Goal: Task Accomplishment & Management: Complete application form

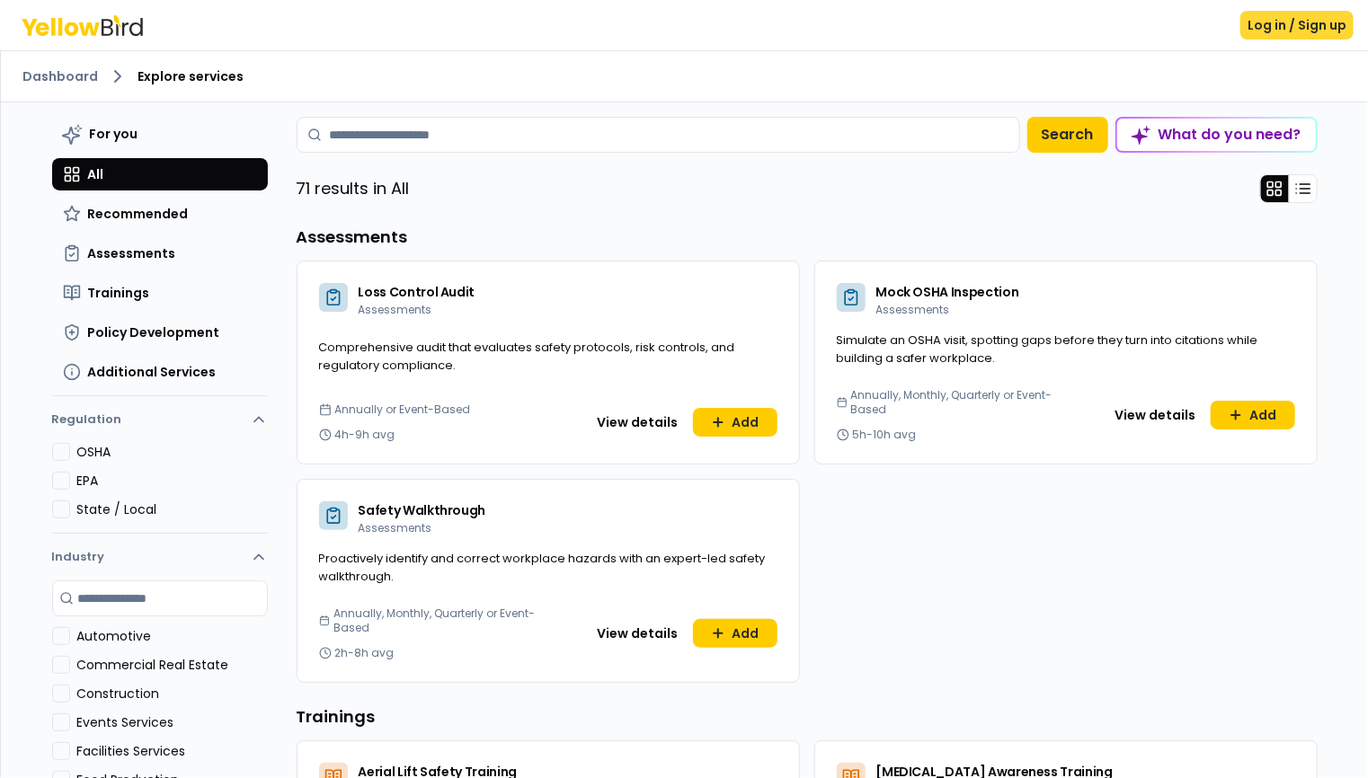
click at [1301, 19] on button "Log in / Sign up" at bounding box center [1296, 25] width 113 height 29
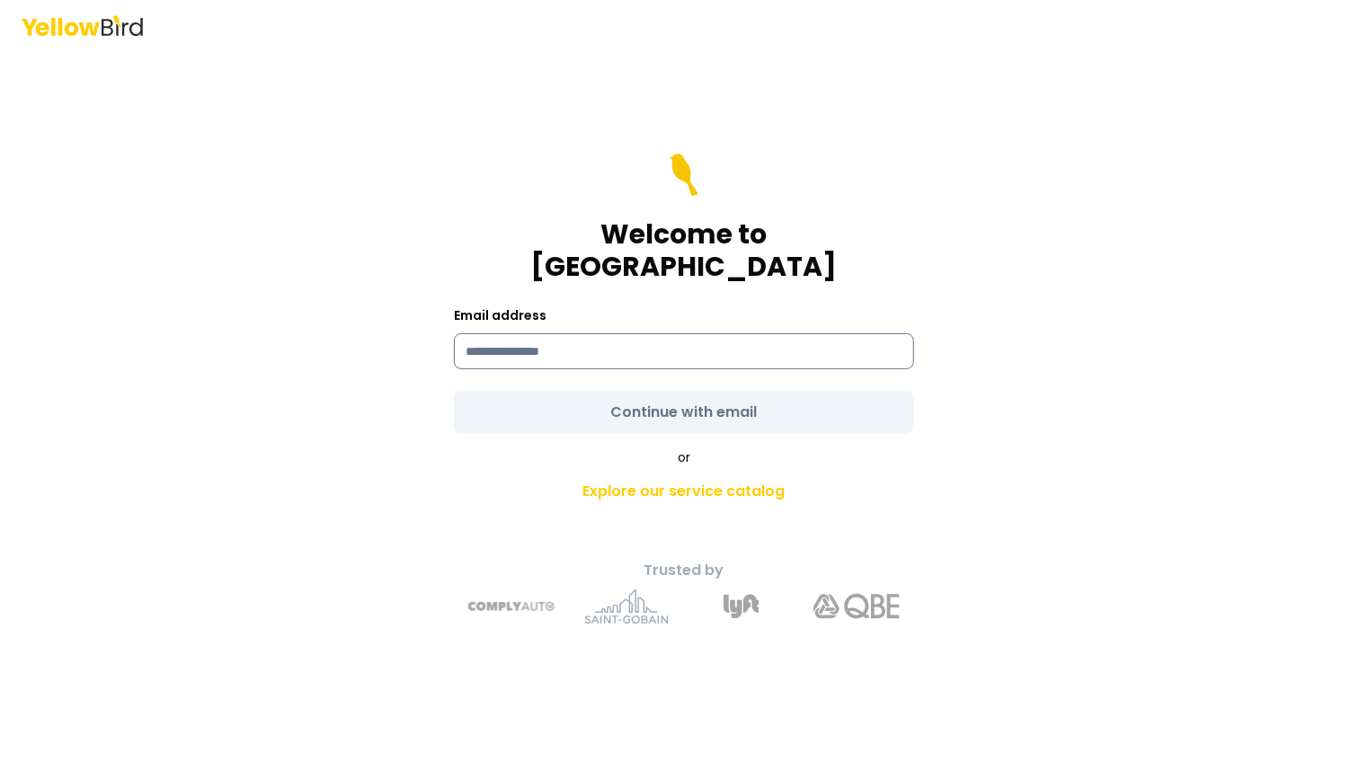
click at [591, 334] on input at bounding box center [684, 351] width 460 height 36
type input "**********"
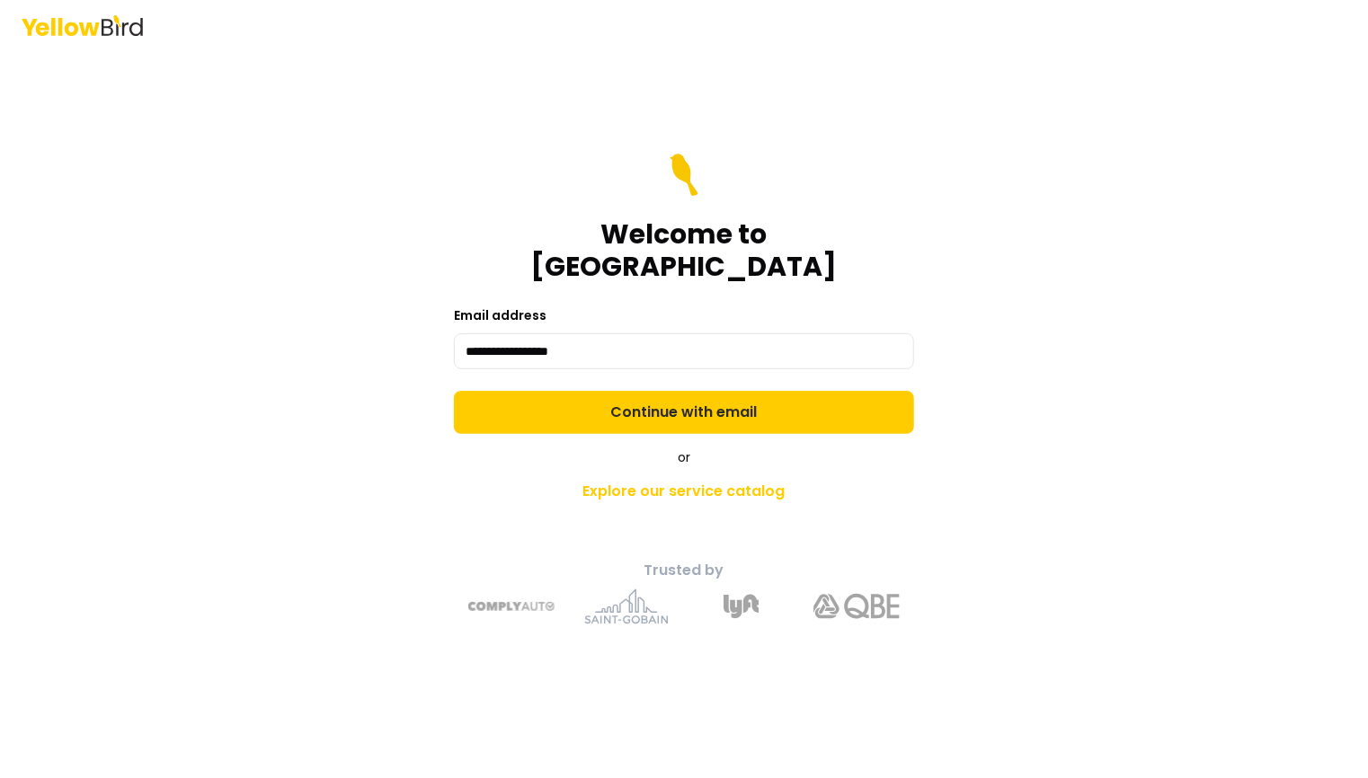
click at [666, 394] on form "**********" at bounding box center [684, 294] width 460 height 280
click at [666, 394] on button "Continue with email" at bounding box center [684, 412] width 460 height 43
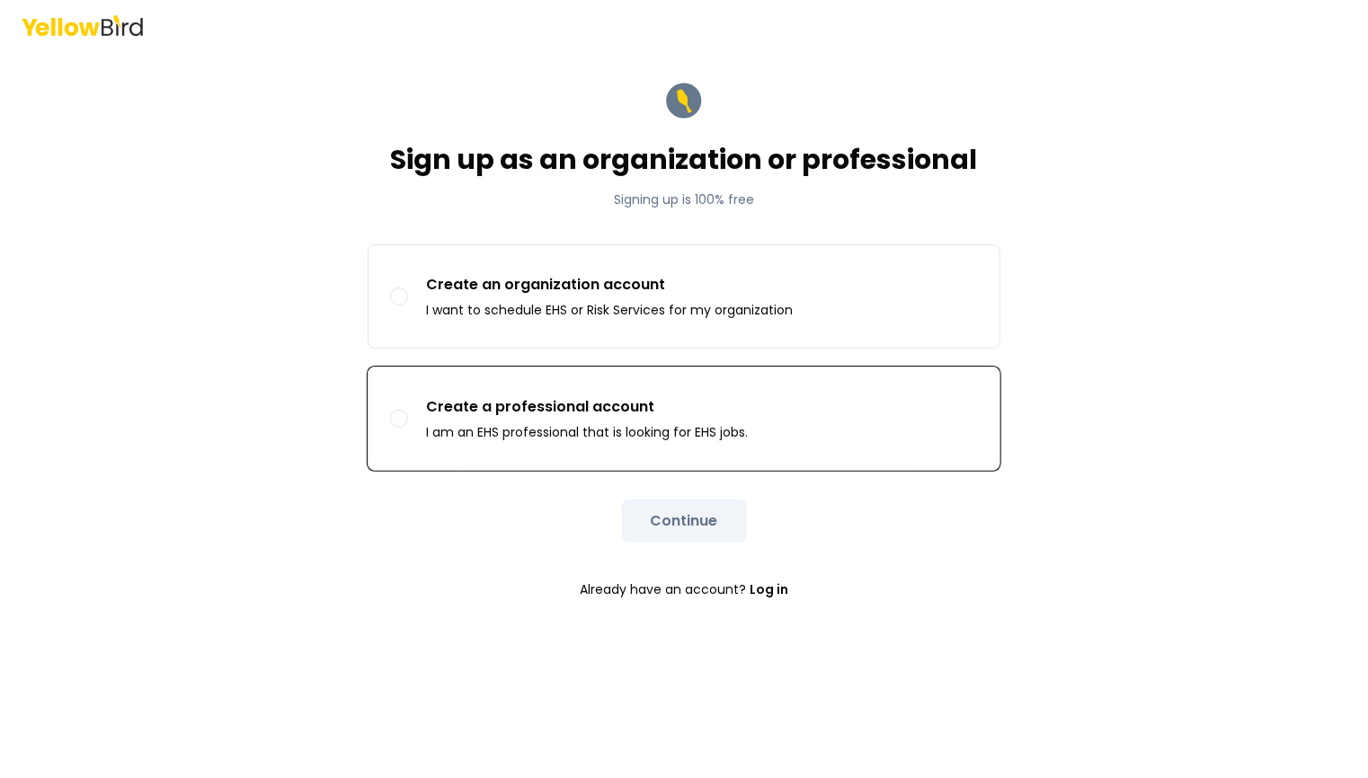
click at [729, 398] on p "Create a professional account" at bounding box center [587, 407] width 322 height 22
click at [408, 410] on button "Create a professional account I am an EHS professional that is looking for EHS …" at bounding box center [399, 419] width 18 height 18
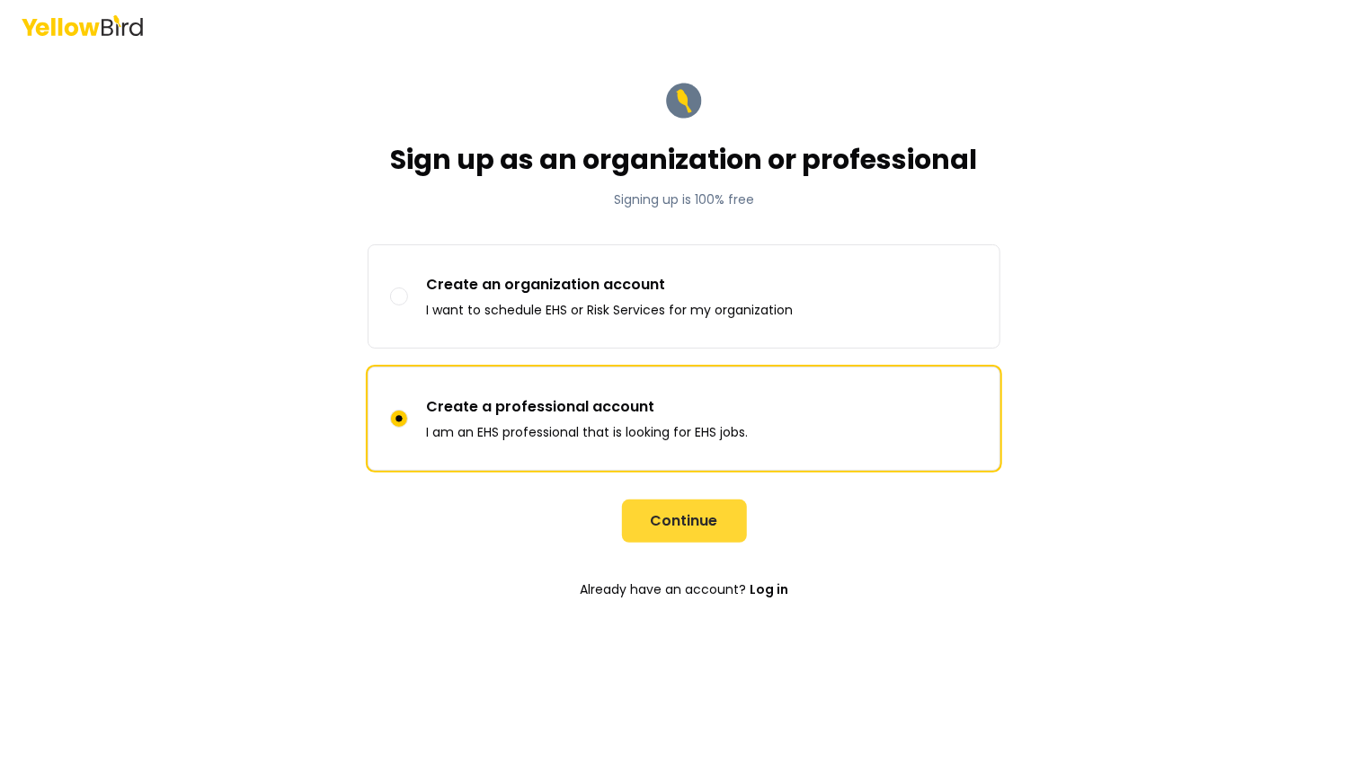
click at [685, 504] on button "Continue" at bounding box center [684, 521] width 125 height 43
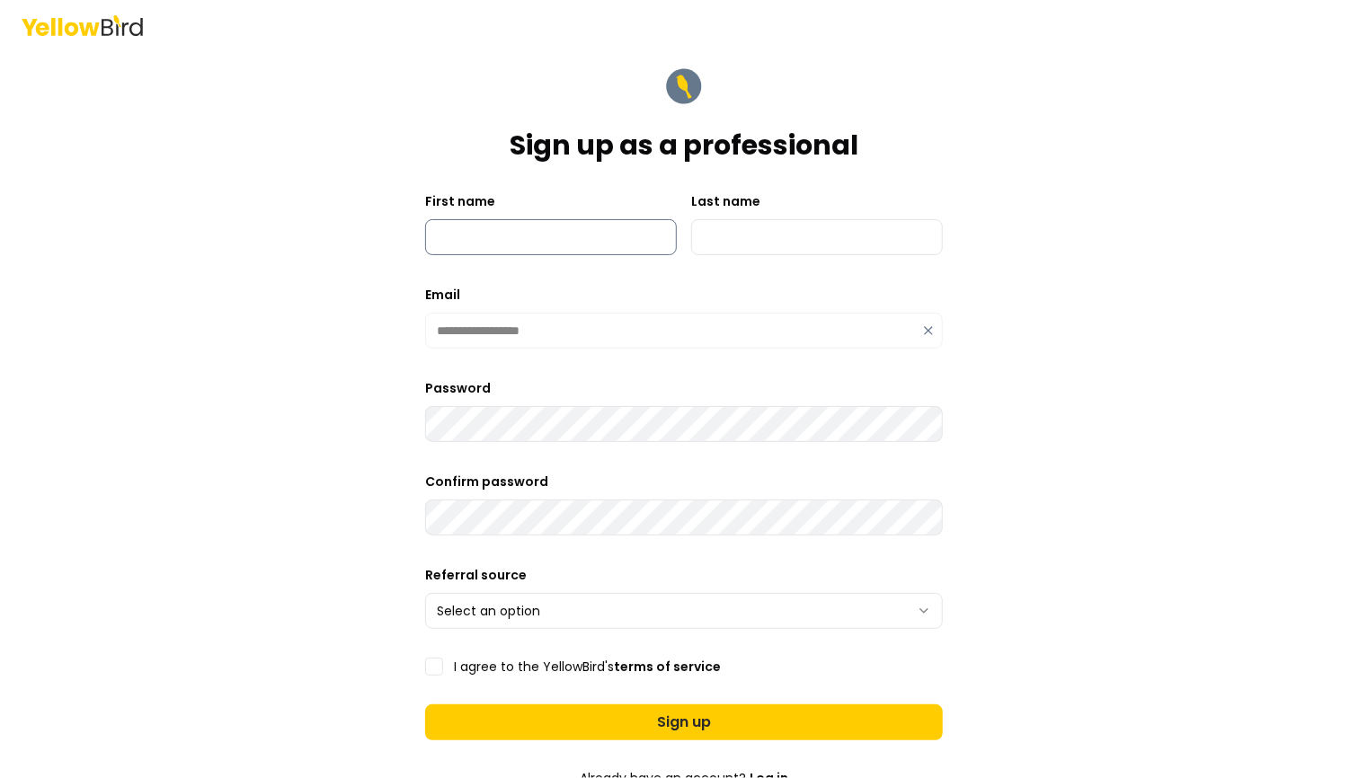
click at [532, 235] on input "First name" at bounding box center [551, 237] width 252 height 36
type input "*****"
type input "********"
click at [506, 435] on div "Password" at bounding box center [684, 409] width 518 height 65
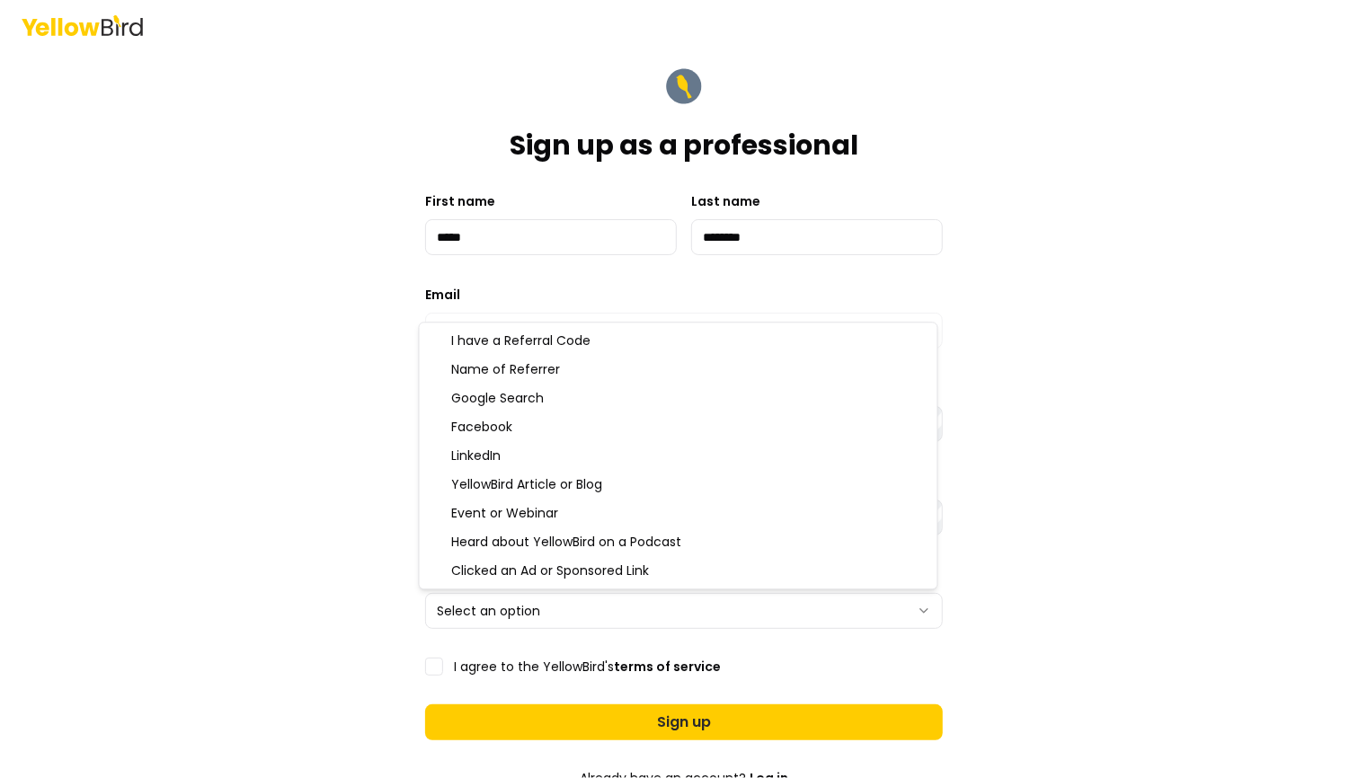
click at [543, 608] on html "**********" at bounding box center [684, 389] width 1368 height 778
select select "********"
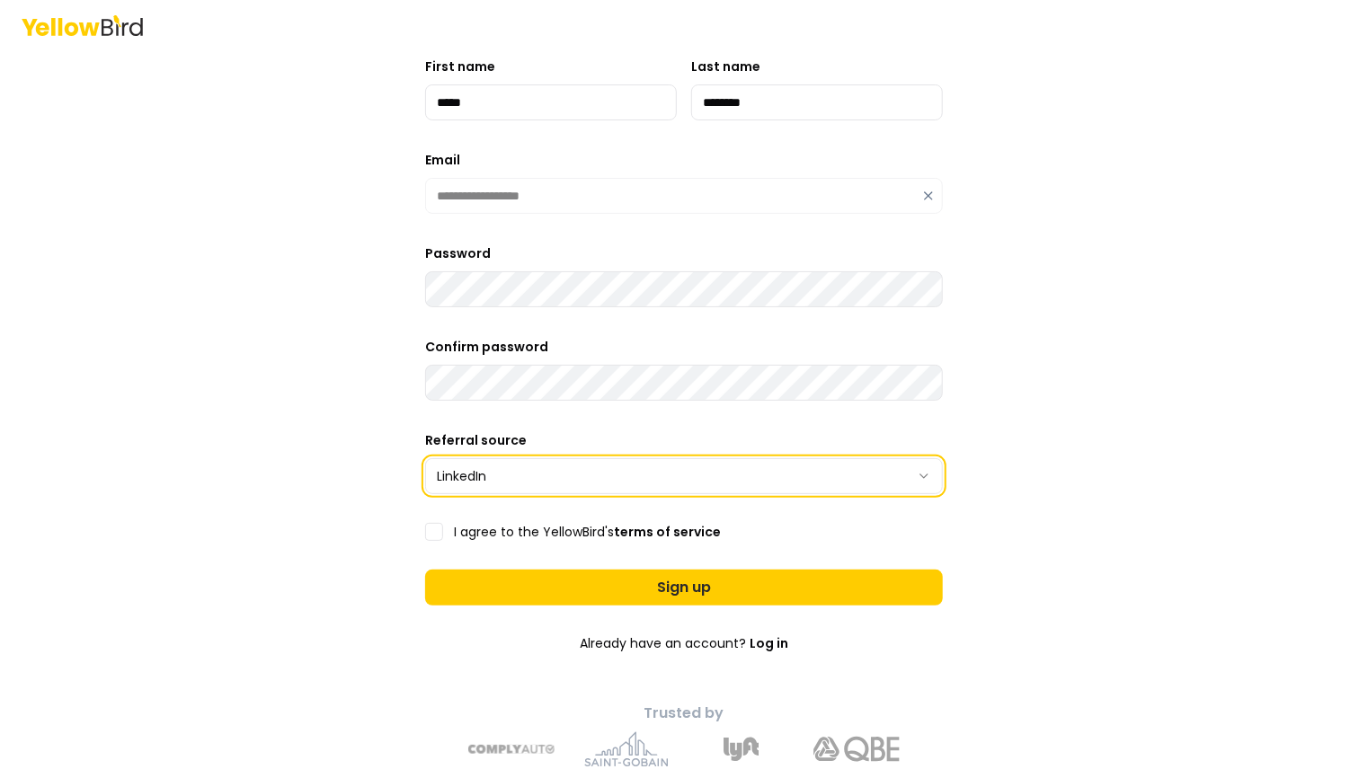
scroll to position [149, 0]
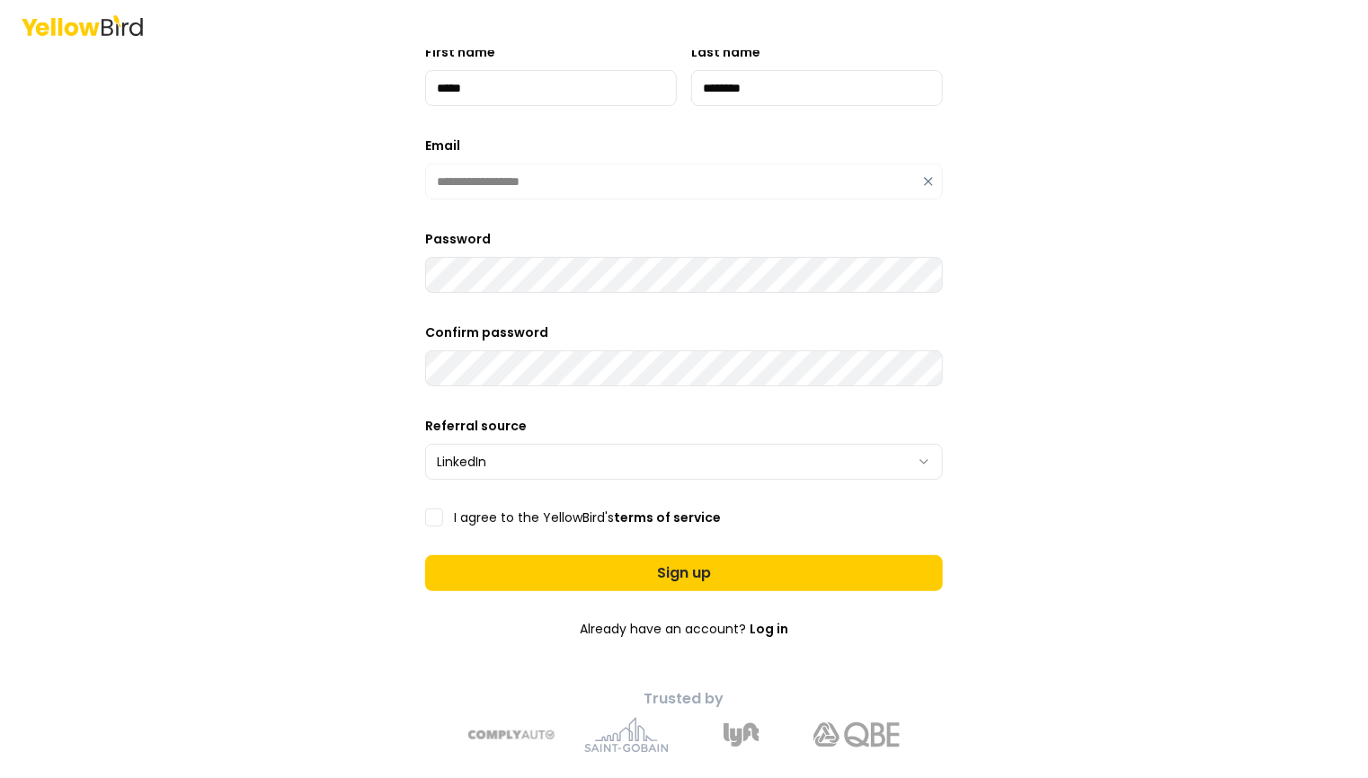
click at [435, 522] on button "I agree to the YellowBird's terms of service" at bounding box center [434, 518] width 18 height 18
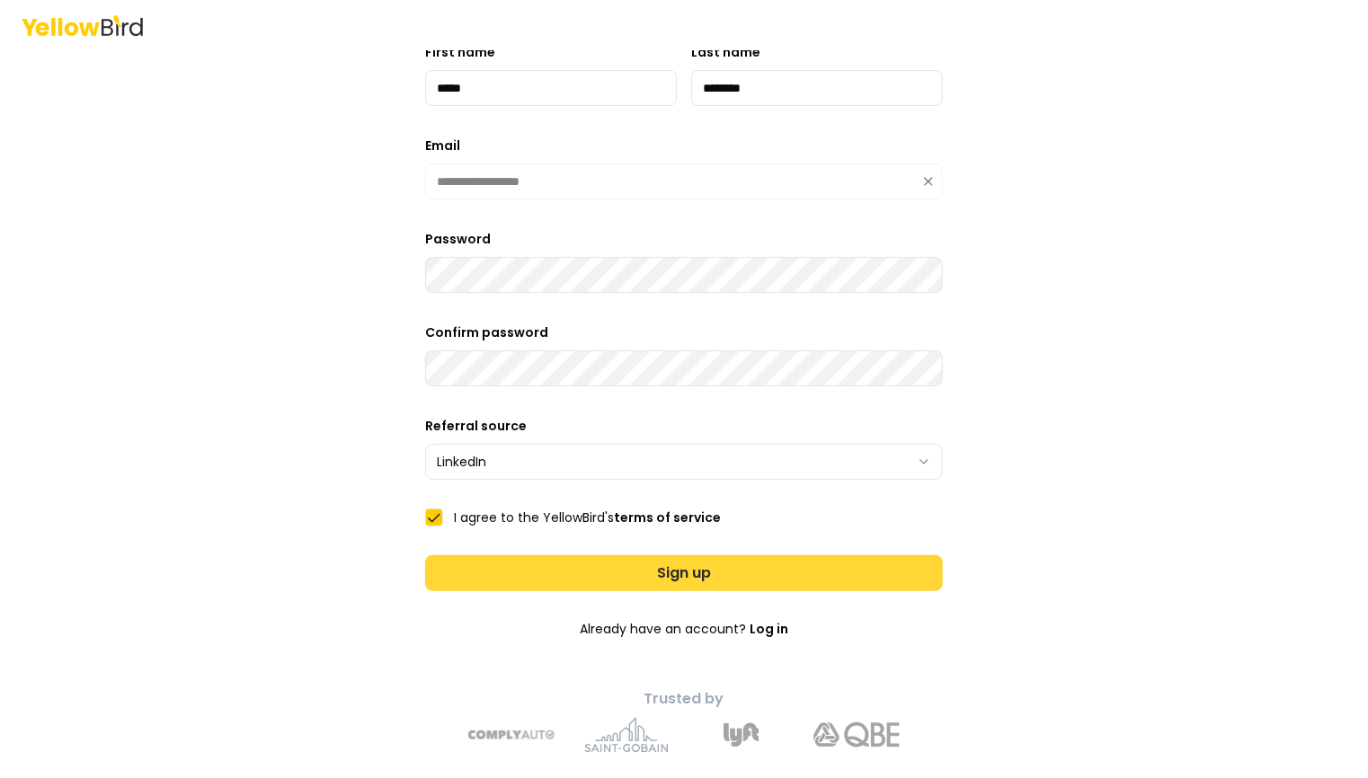
click at [545, 572] on button "Sign up" at bounding box center [684, 573] width 518 height 36
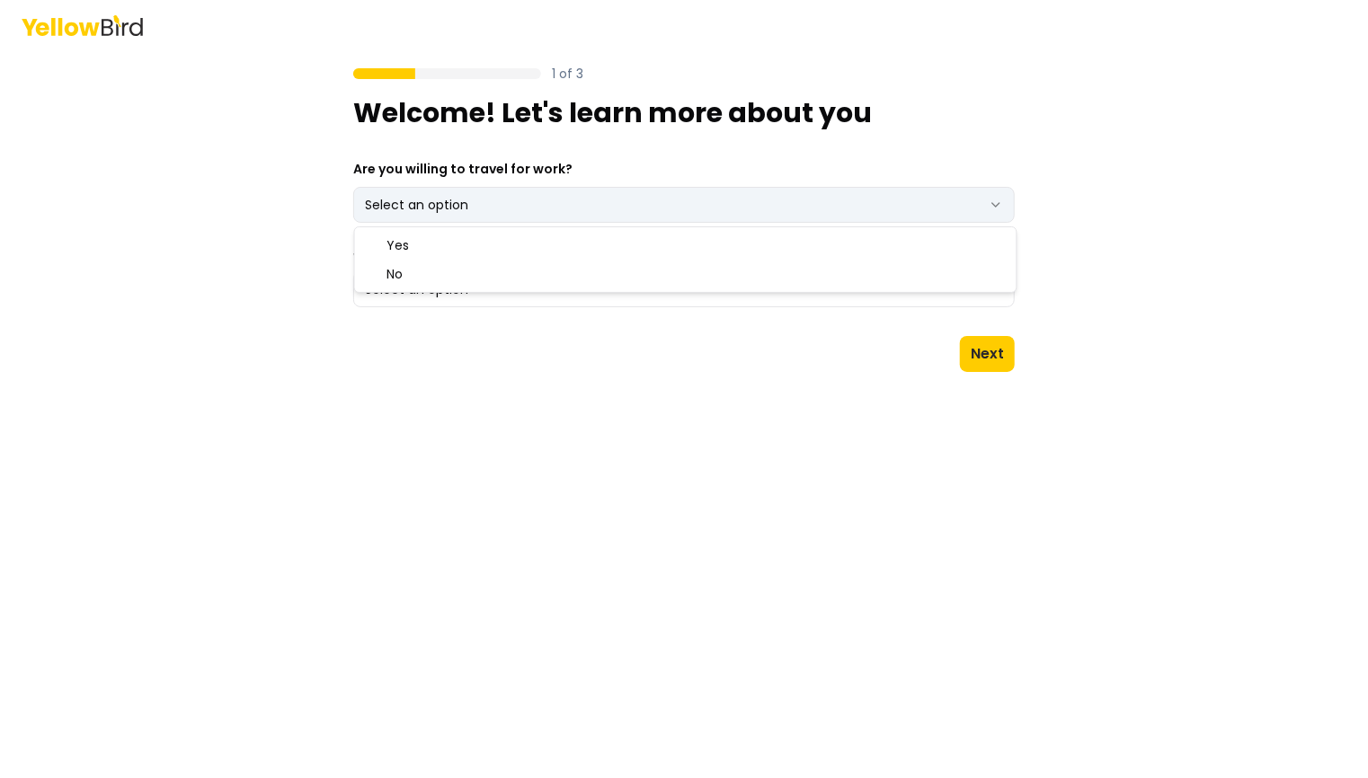
click at [444, 191] on html "1 of 3 Welcome! Let's learn more about you Are you willing to travel for work? …" at bounding box center [684, 389] width 1368 height 778
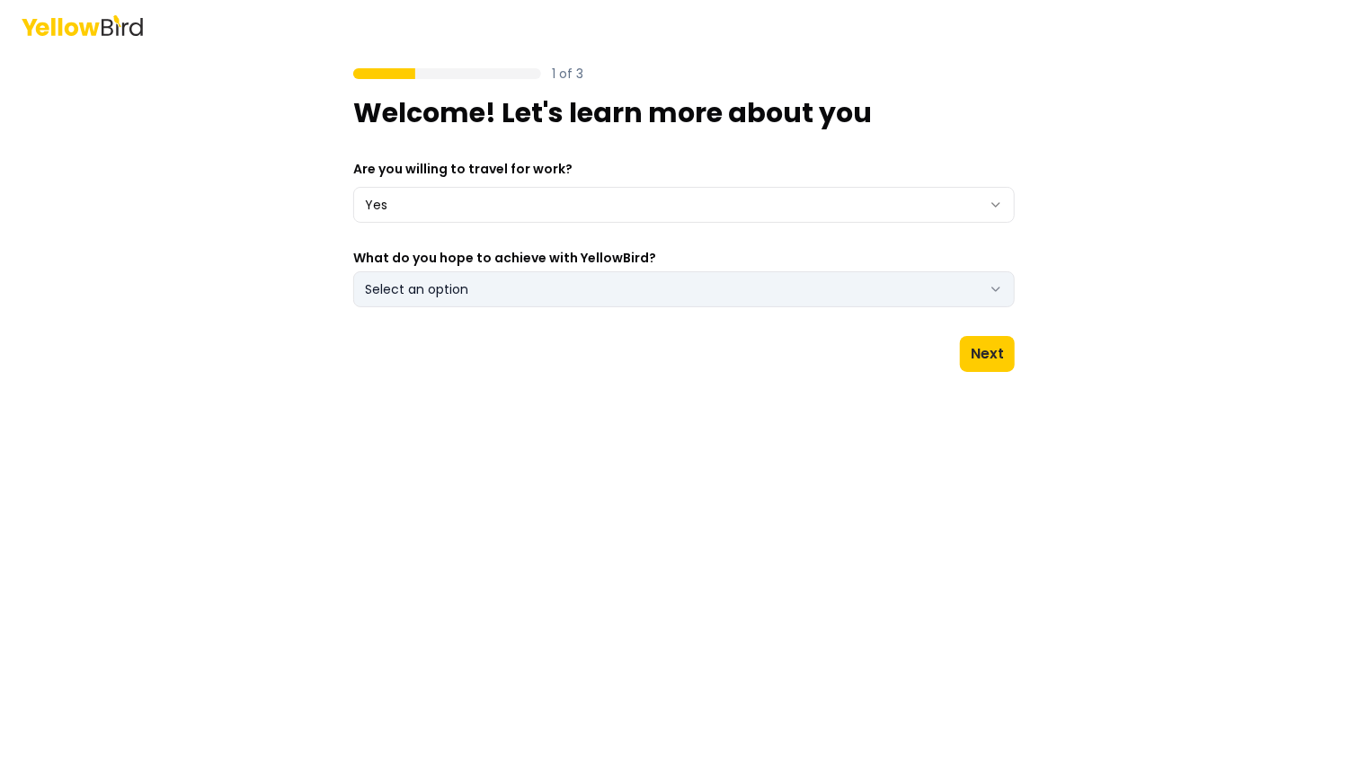
click at [515, 281] on button "Select an option" at bounding box center [683, 289] width 661 height 36
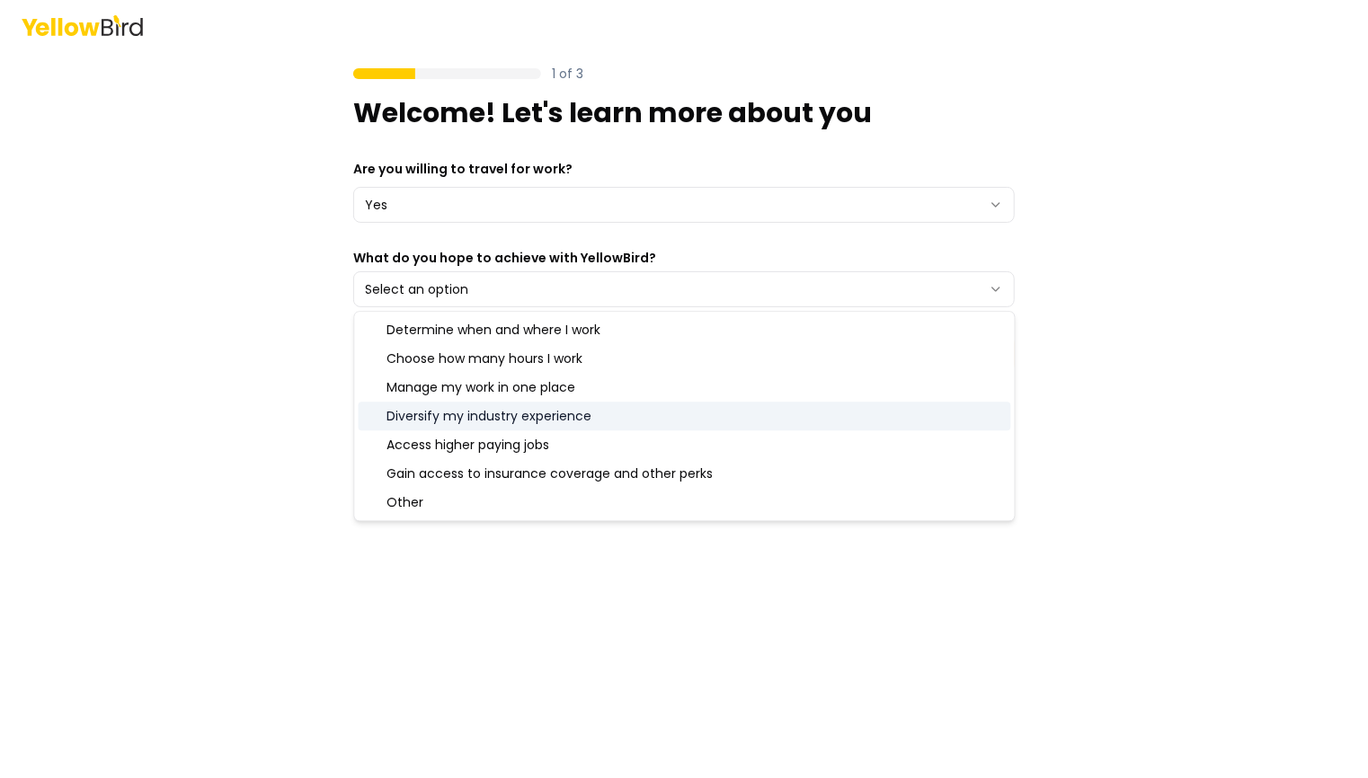
click at [607, 417] on div "Diversify my industry experience" at bounding box center [685, 416] width 652 height 29
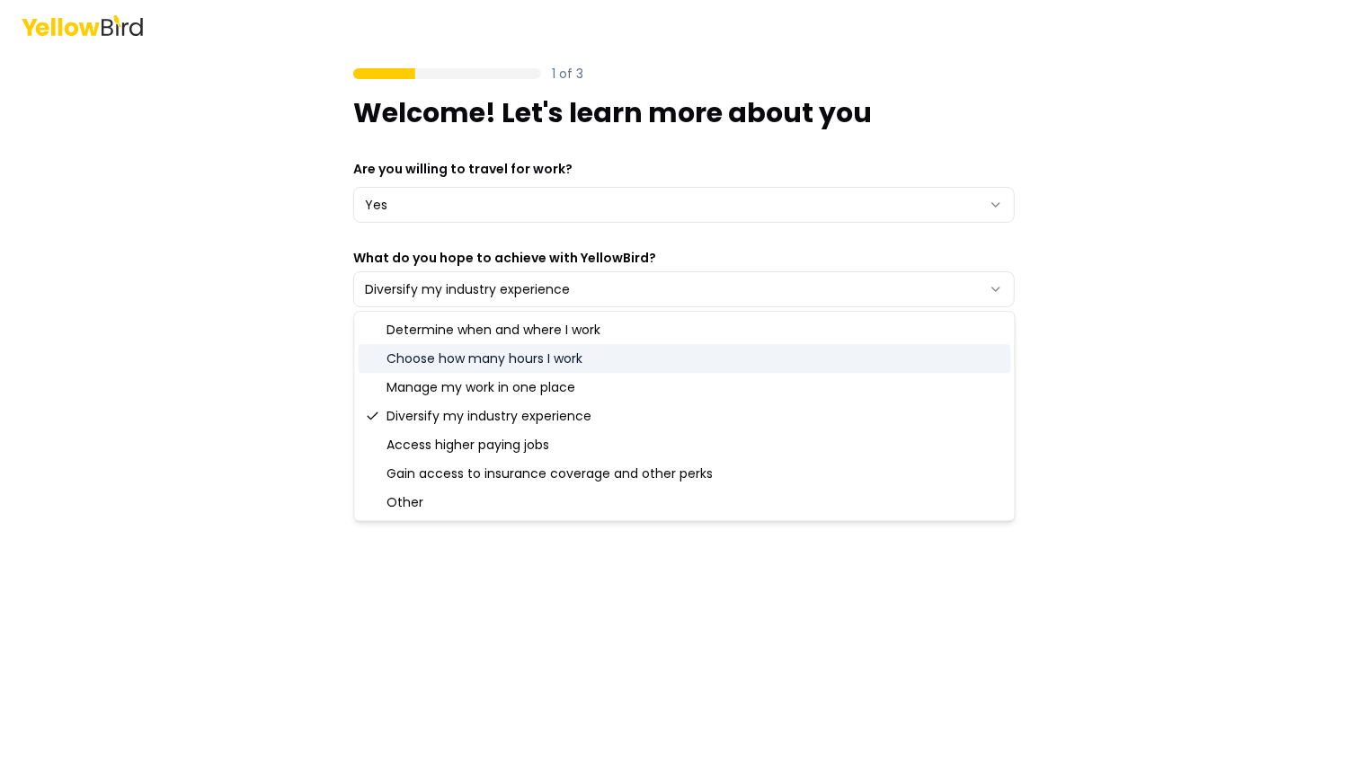
click at [642, 365] on div "Choose how many hours I work" at bounding box center [685, 358] width 652 height 29
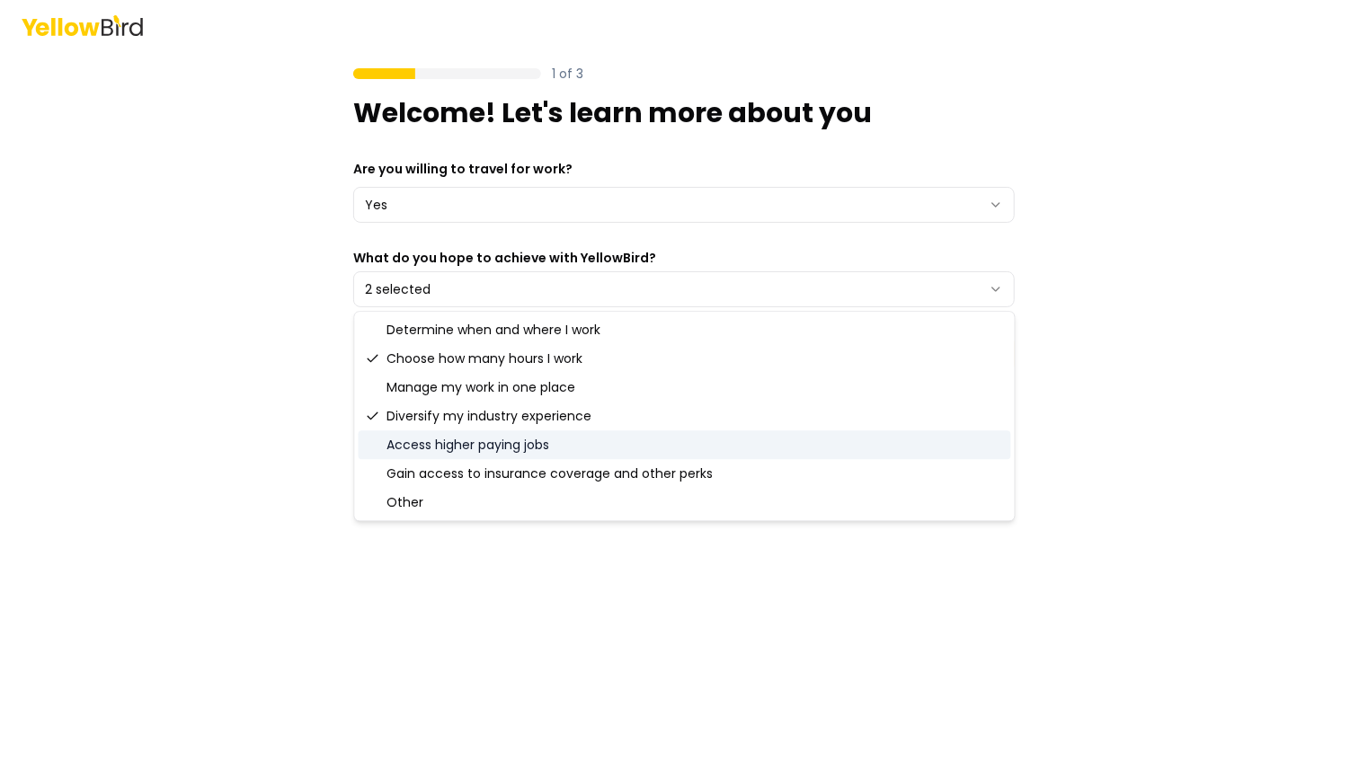
click at [474, 448] on div "Access higher paying jobs" at bounding box center [685, 444] width 652 height 29
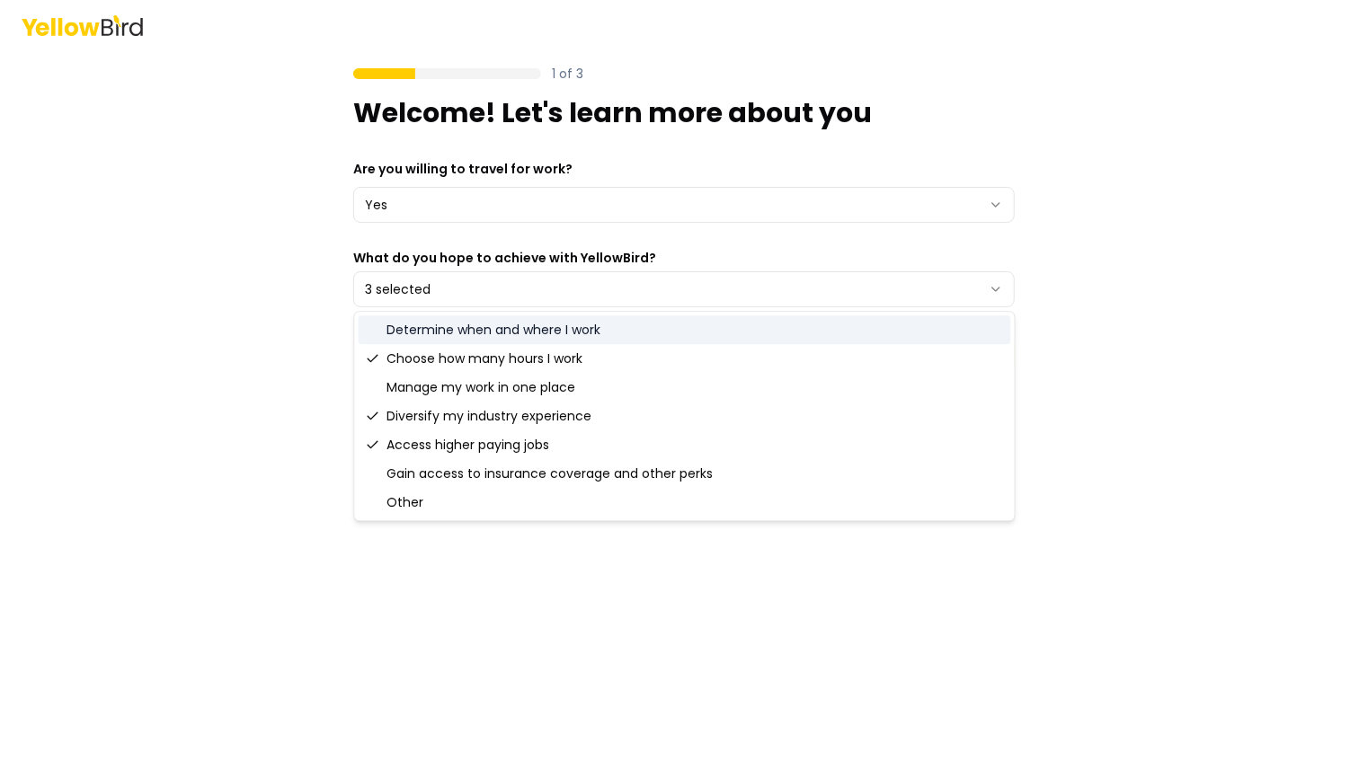
click at [472, 334] on div "Determine when and where I work" at bounding box center [685, 329] width 652 height 29
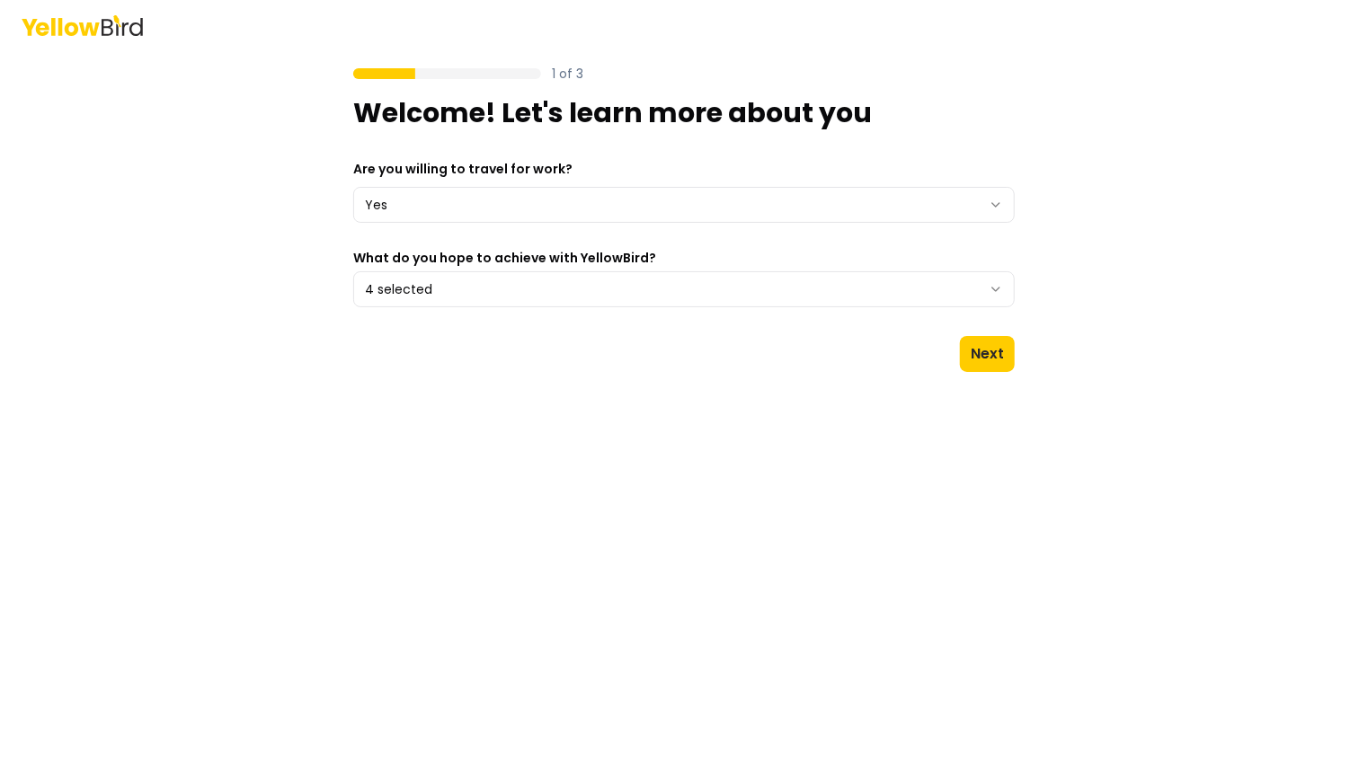
click at [464, 627] on main "1 of 3 Welcome! Let's learn more about you Are you willing to travel for work? …" at bounding box center [684, 414] width 690 height 728
click at [990, 350] on button "Next" at bounding box center [987, 354] width 55 height 36
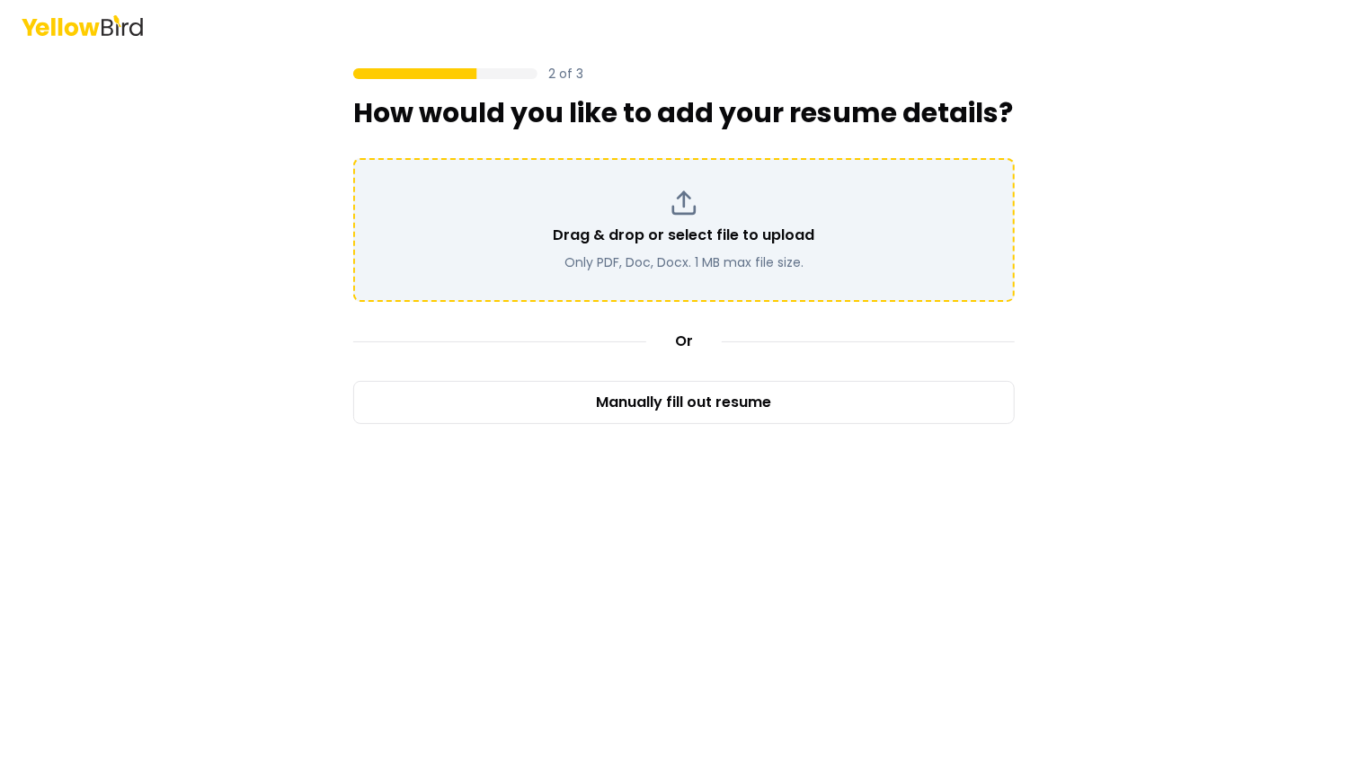
click at [684, 206] on line at bounding box center [684, 199] width 0 height 14
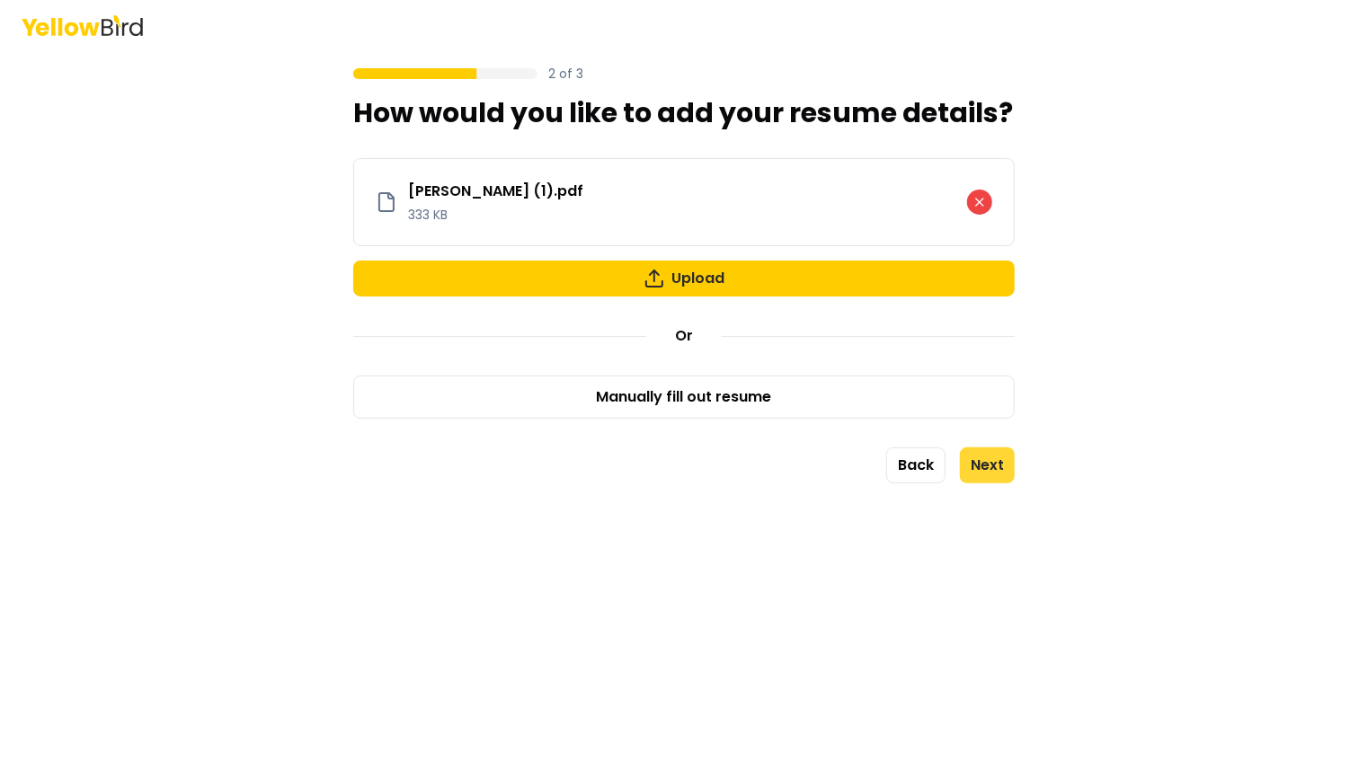
click at [1006, 472] on button "Next" at bounding box center [987, 465] width 55 height 36
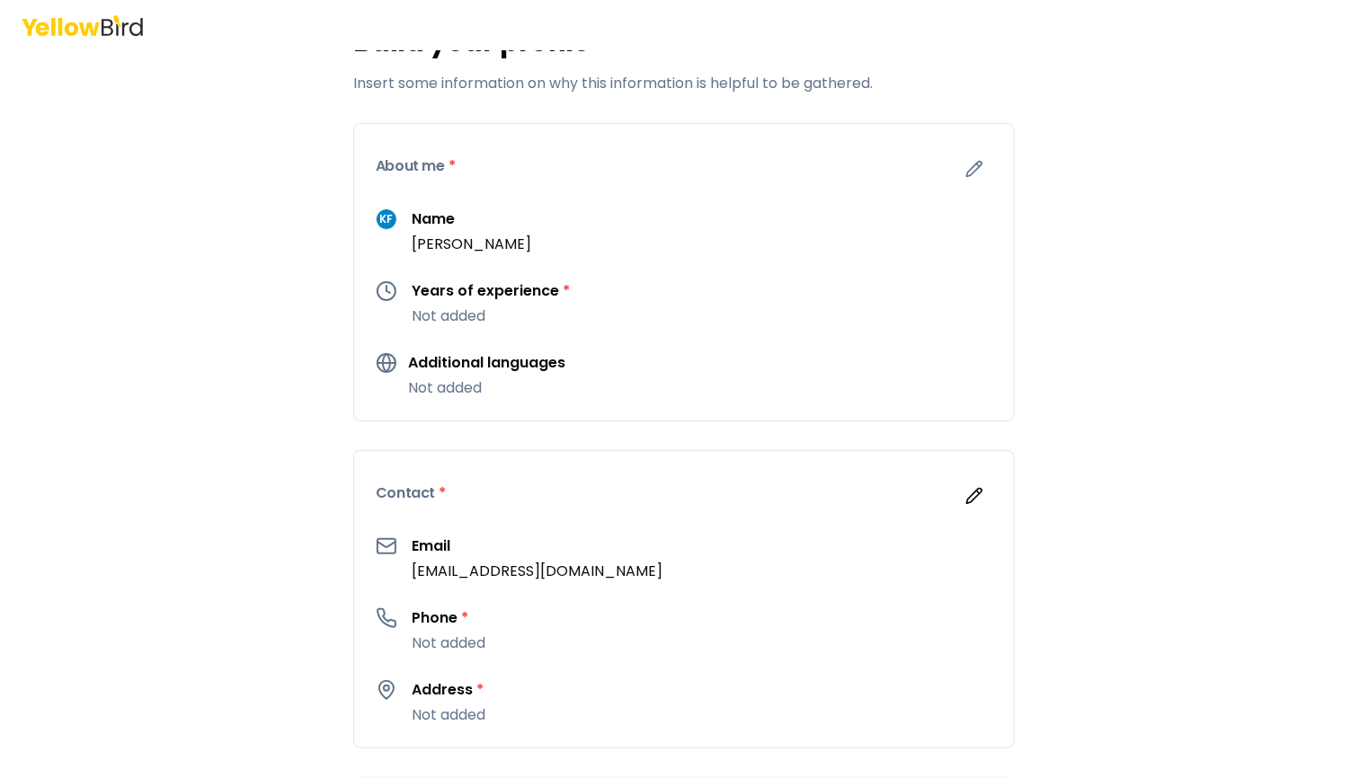
scroll to position [89, 0]
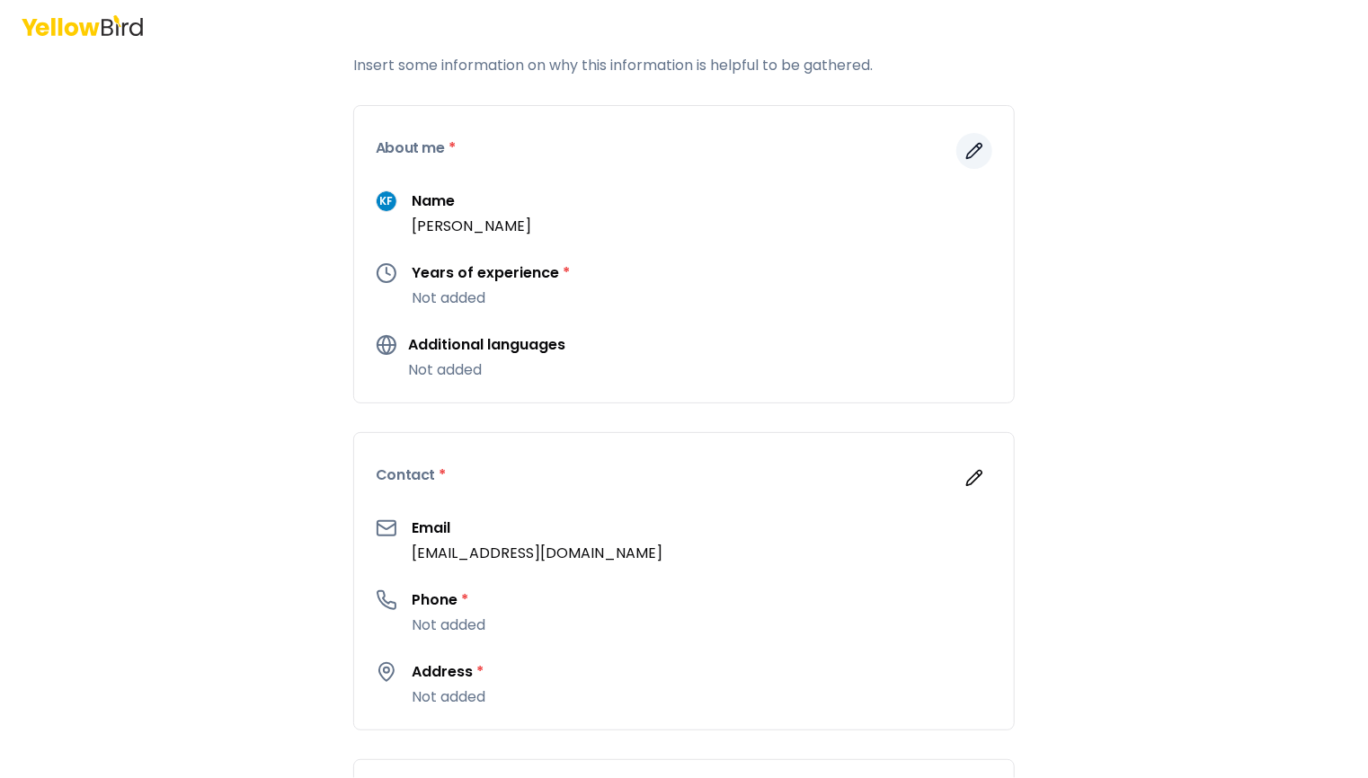
click at [967, 145] on icon "button" at bounding box center [974, 151] width 18 height 18
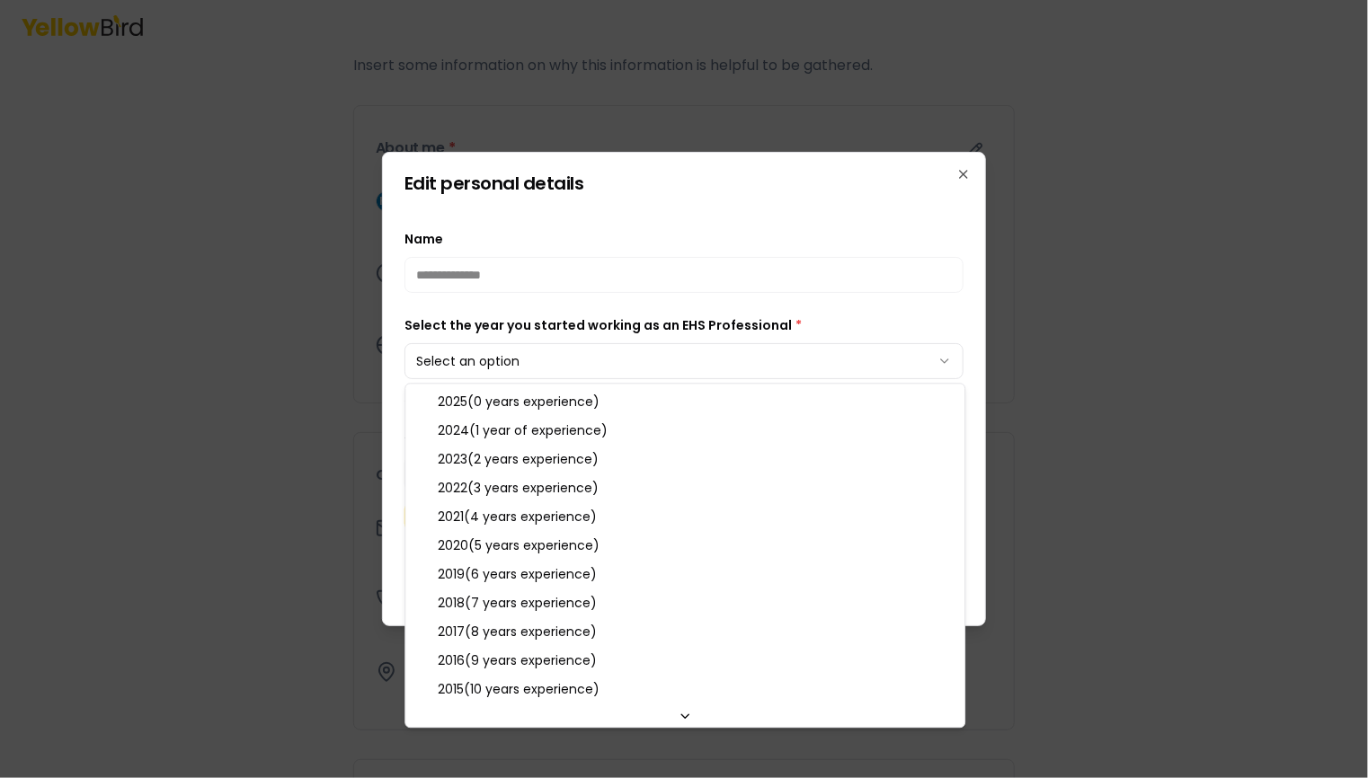
click at [759, 361] on body "**********" at bounding box center [684, 389] width 1368 height 778
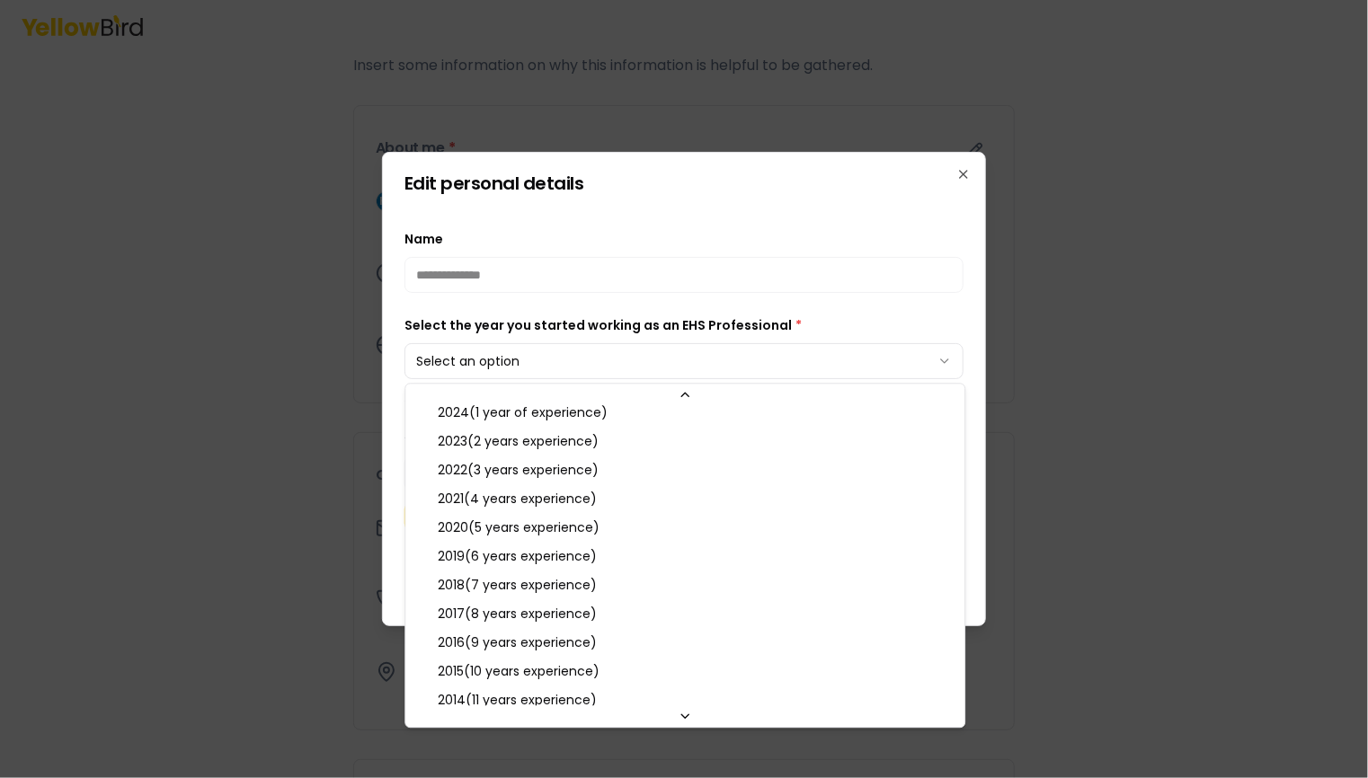
scroll to position [65, 0]
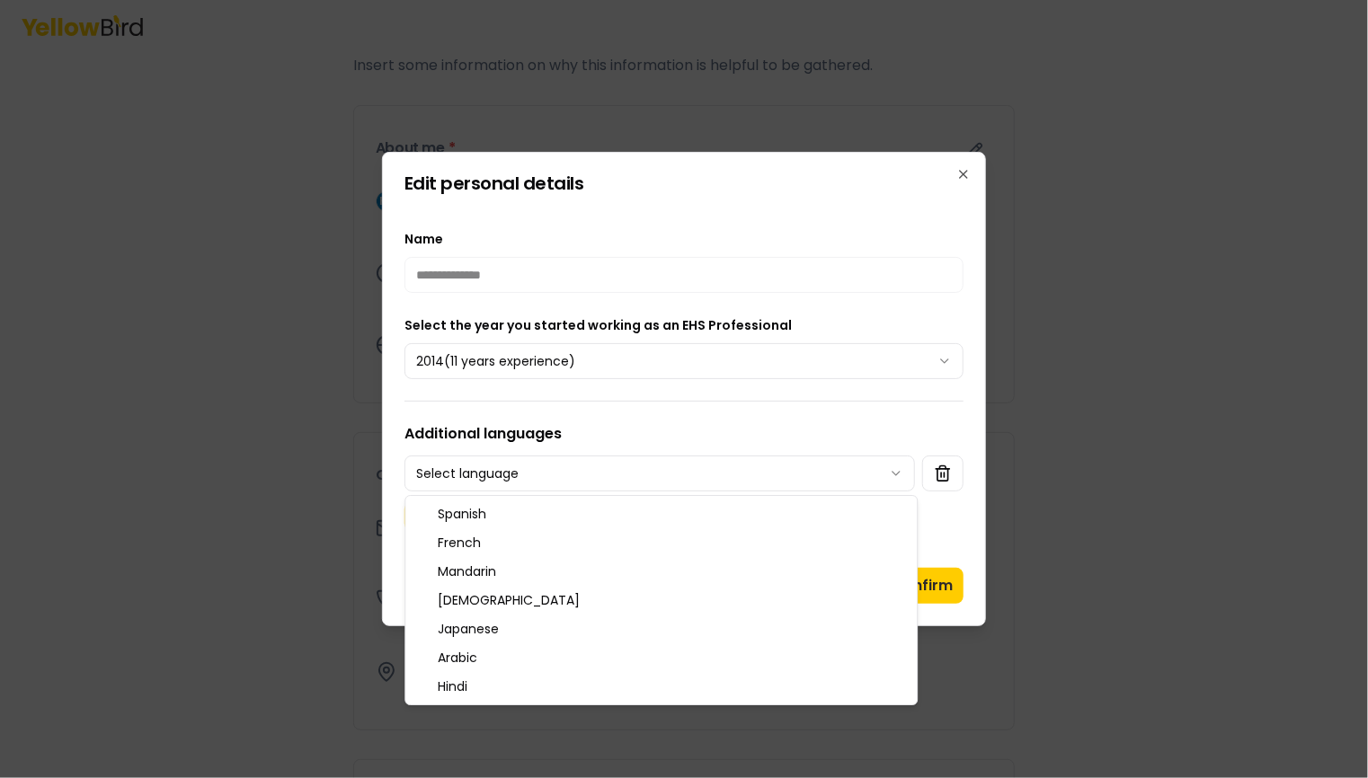
click at [599, 468] on body "**********" at bounding box center [684, 389] width 1368 height 778
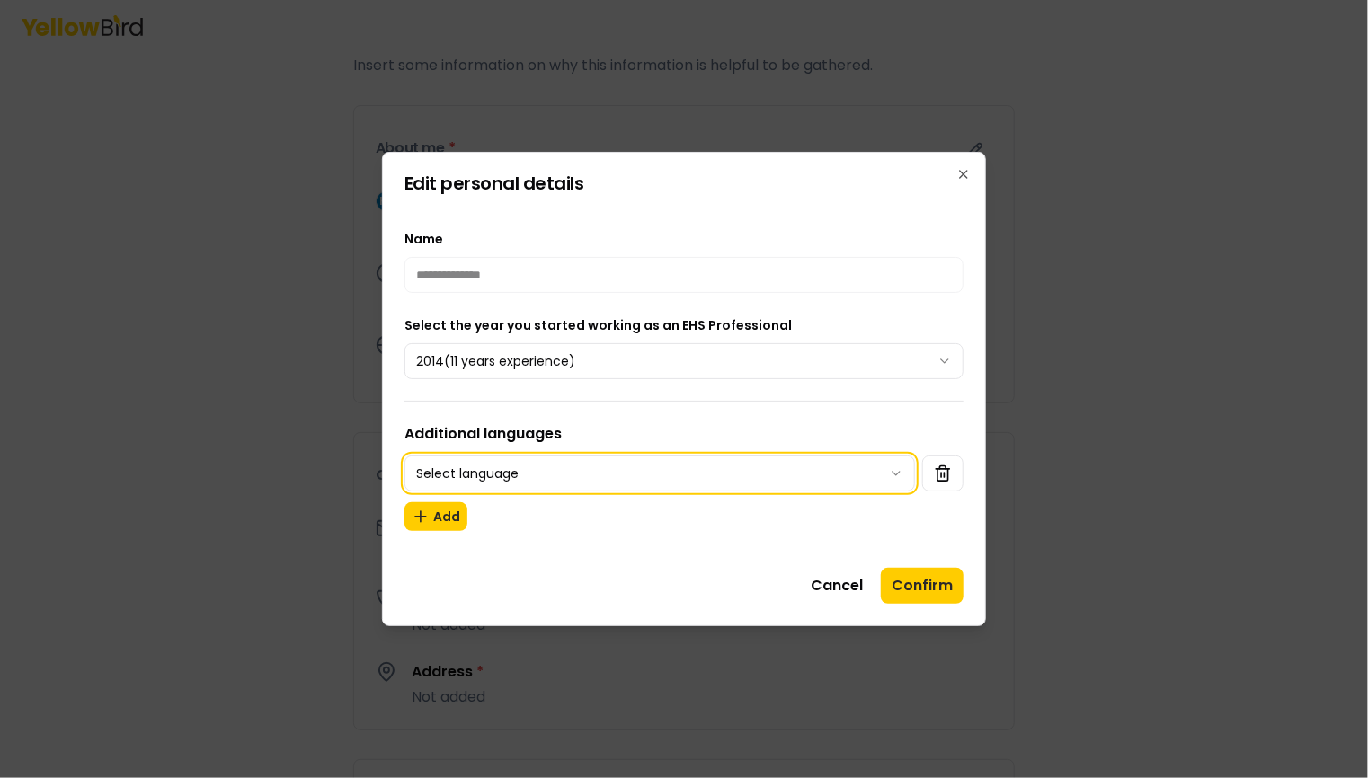
click at [599, 468] on body "**********" at bounding box center [684, 389] width 1368 height 778
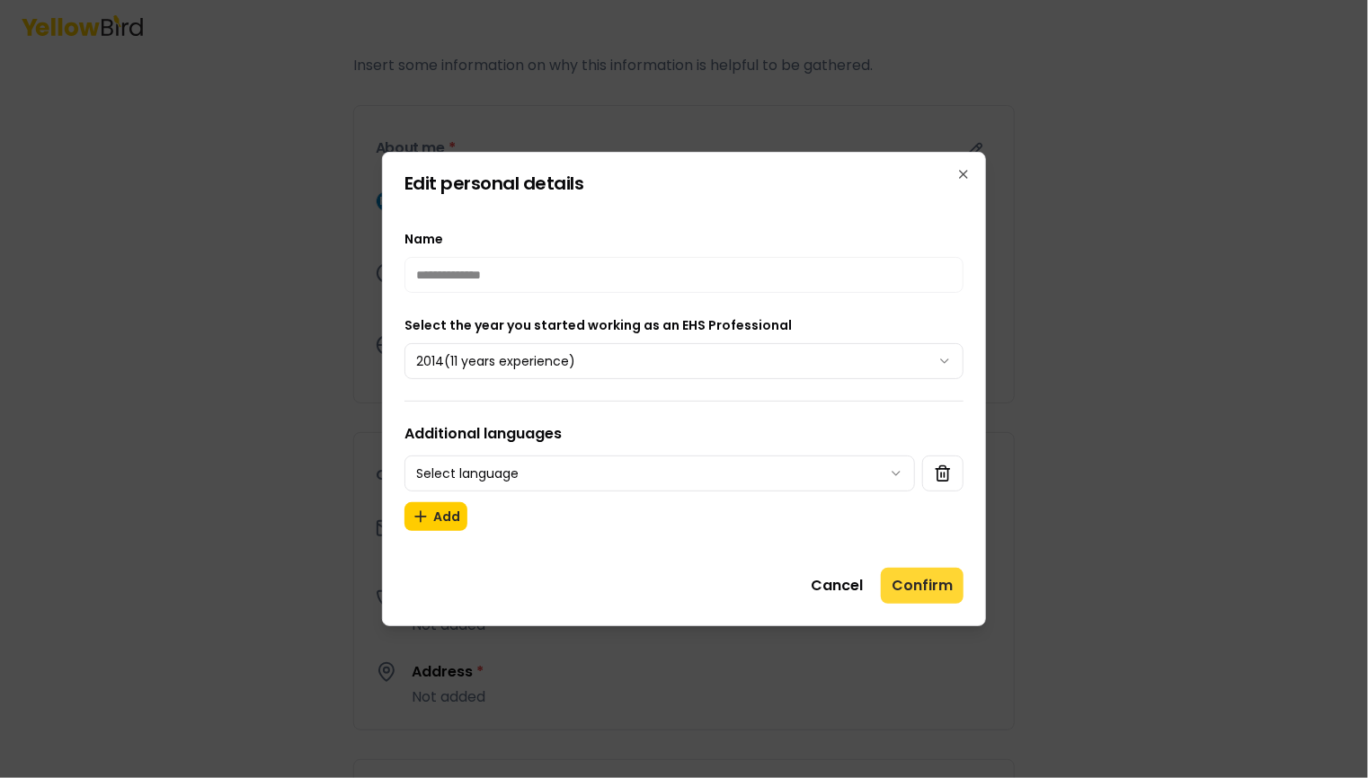
click at [941, 575] on button "Confirm" at bounding box center [922, 586] width 83 height 36
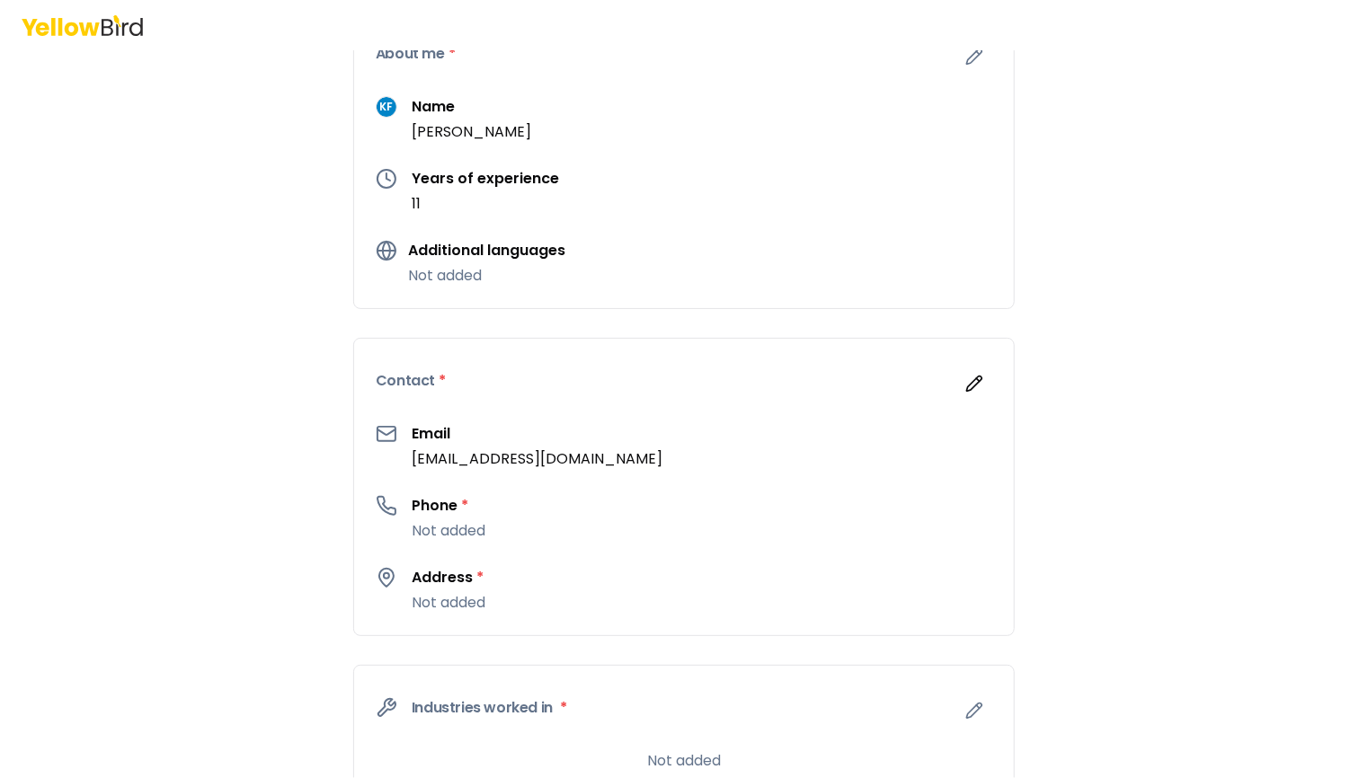
scroll to position [192, 0]
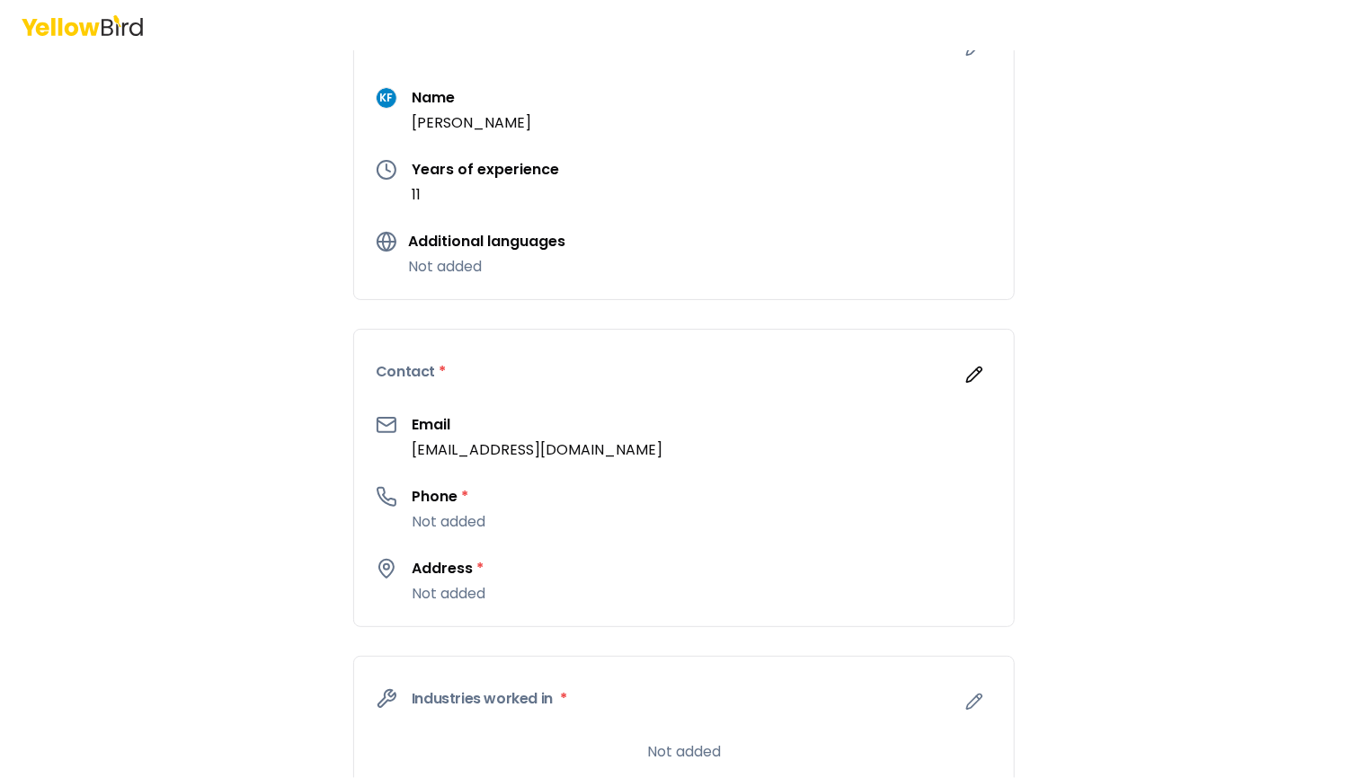
click at [428, 515] on p "Not added" at bounding box center [449, 522] width 74 height 22
click at [446, 491] on h3 "Phone *" at bounding box center [449, 497] width 74 height 22
click at [968, 373] on icon "button" at bounding box center [974, 375] width 18 height 18
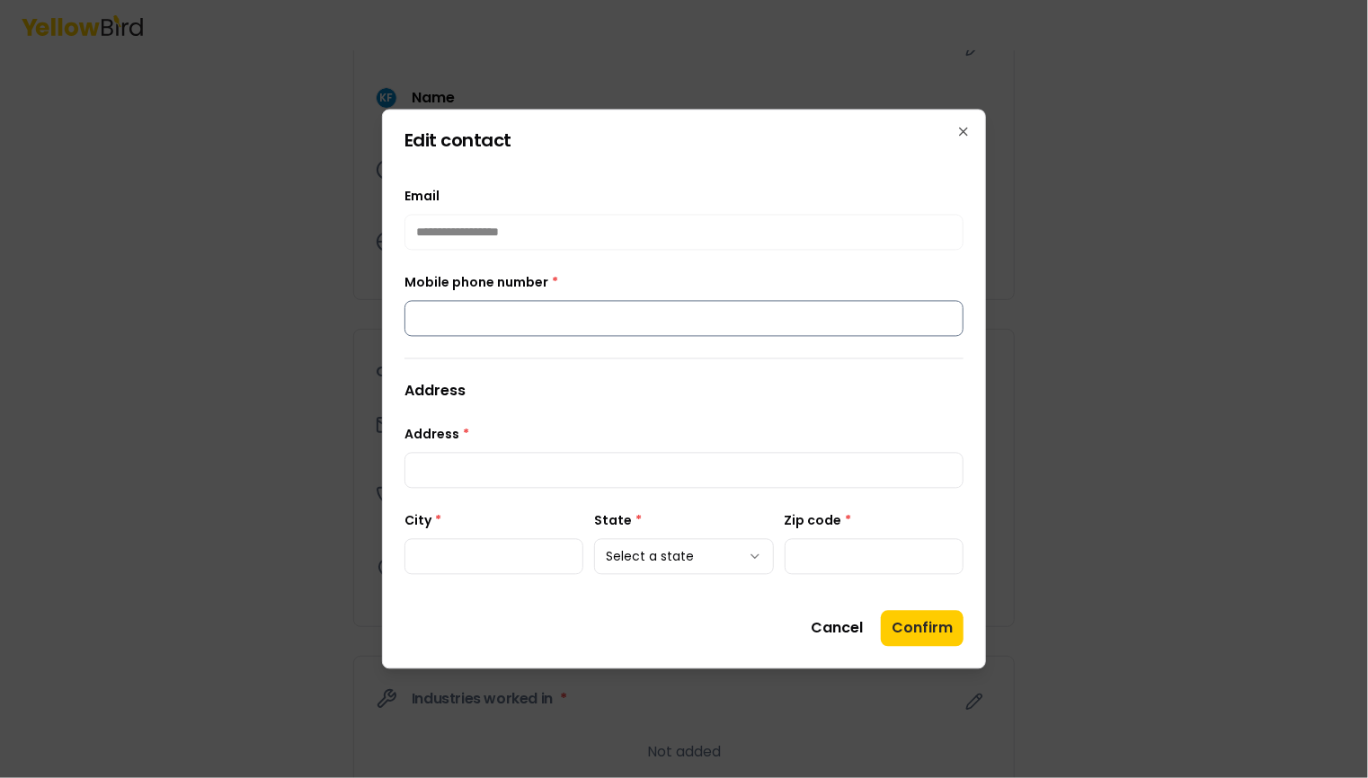
click at [538, 321] on input "Mobile phone number *" at bounding box center [683, 319] width 559 height 36
type input "**********"
type input "*********"
type input "*****"
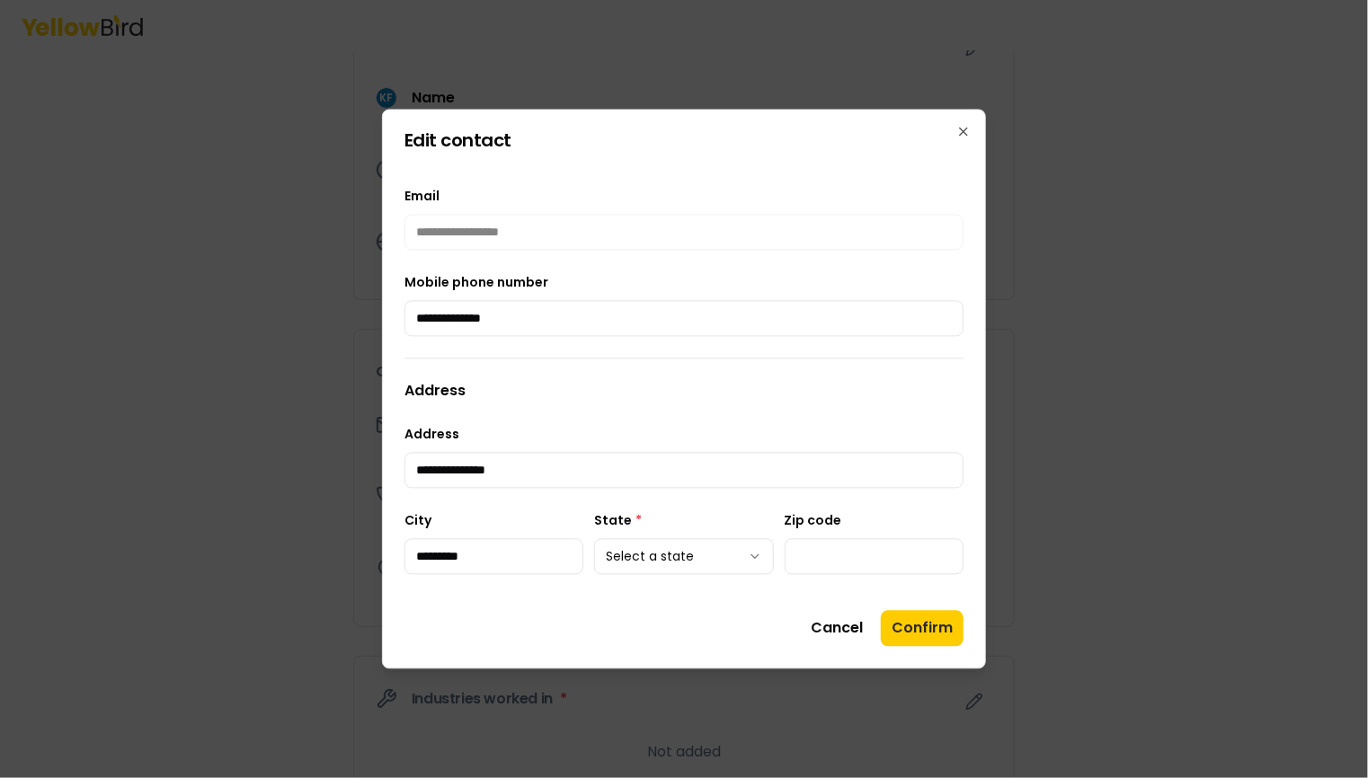
type input "**********"
click at [904, 624] on button "Confirm" at bounding box center [922, 629] width 83 height 36
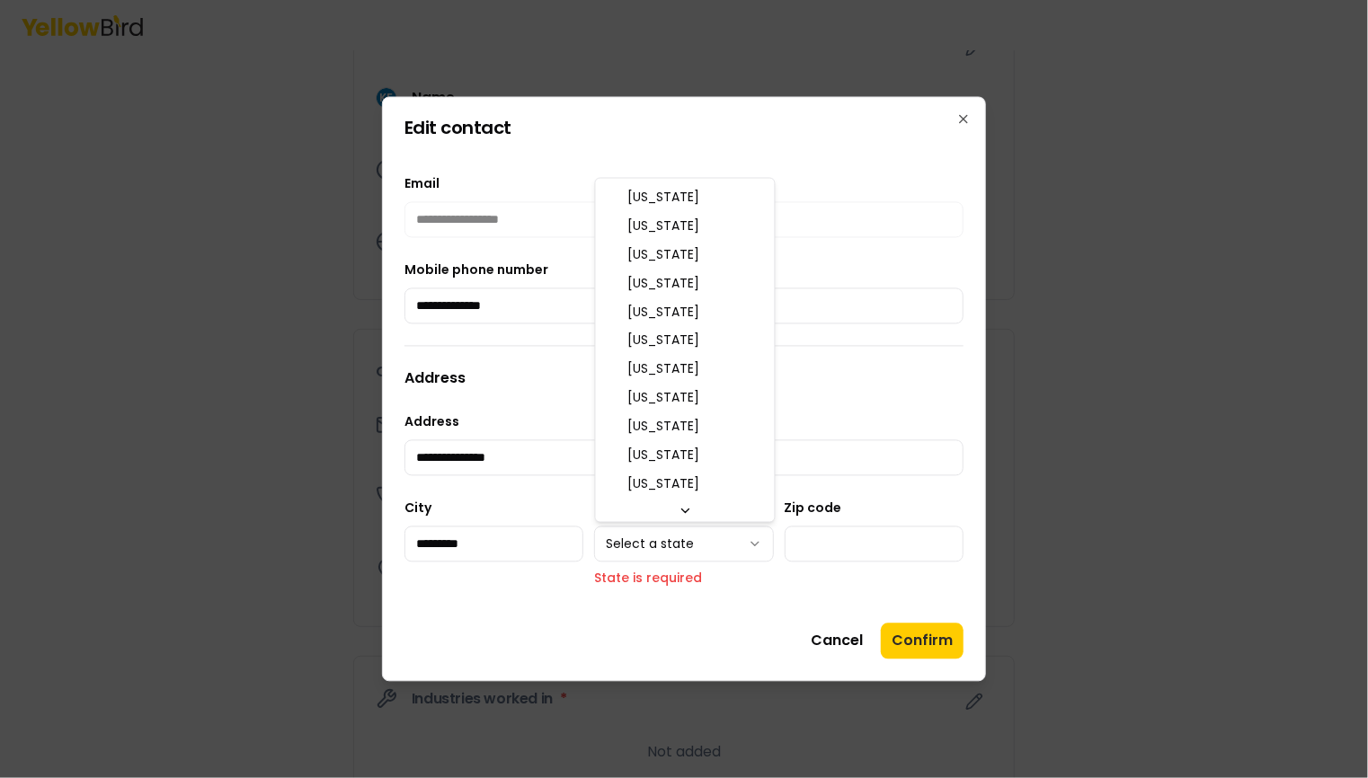
click at [719, 531] on body "**********" at bounding box center [684, 389] width 1368 height 778
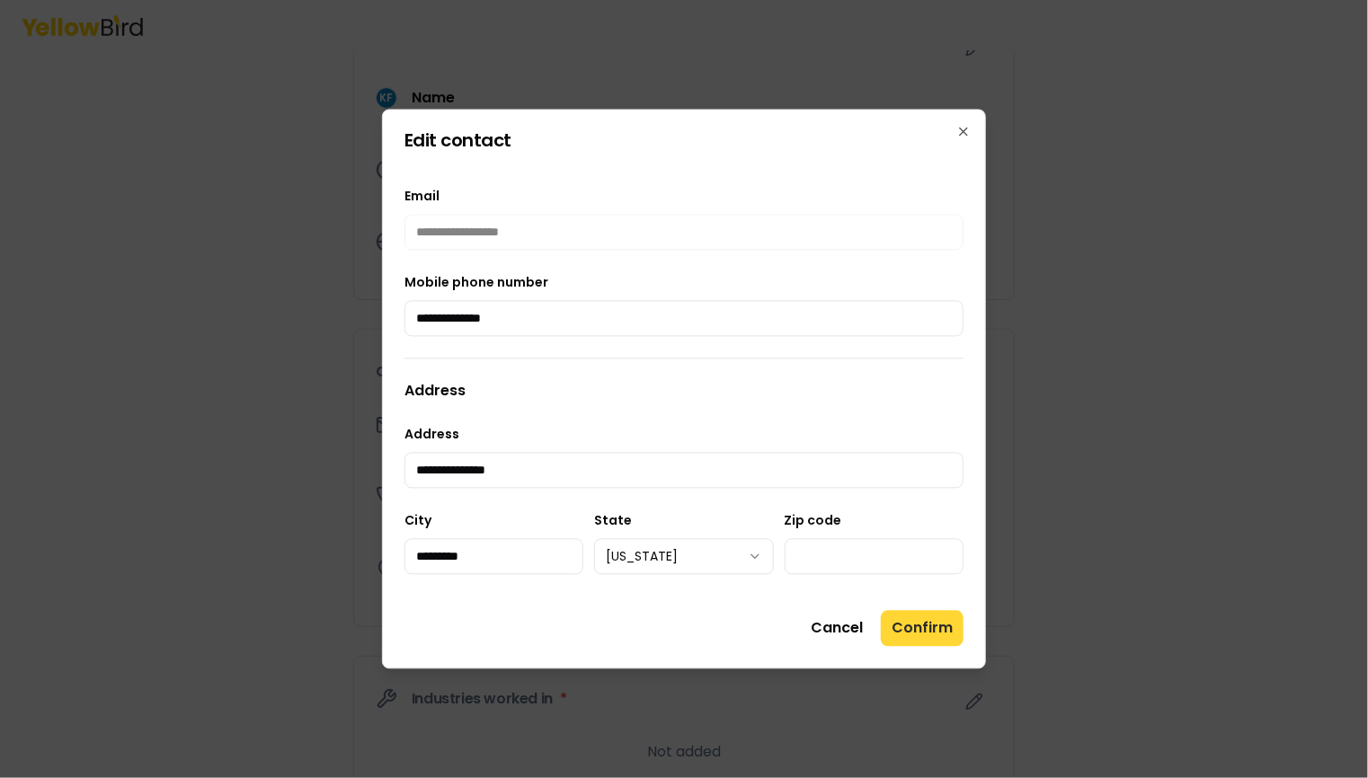
click at [923, 630] on button "Confirm" at bounding box center [922, 629] width 83 height 36
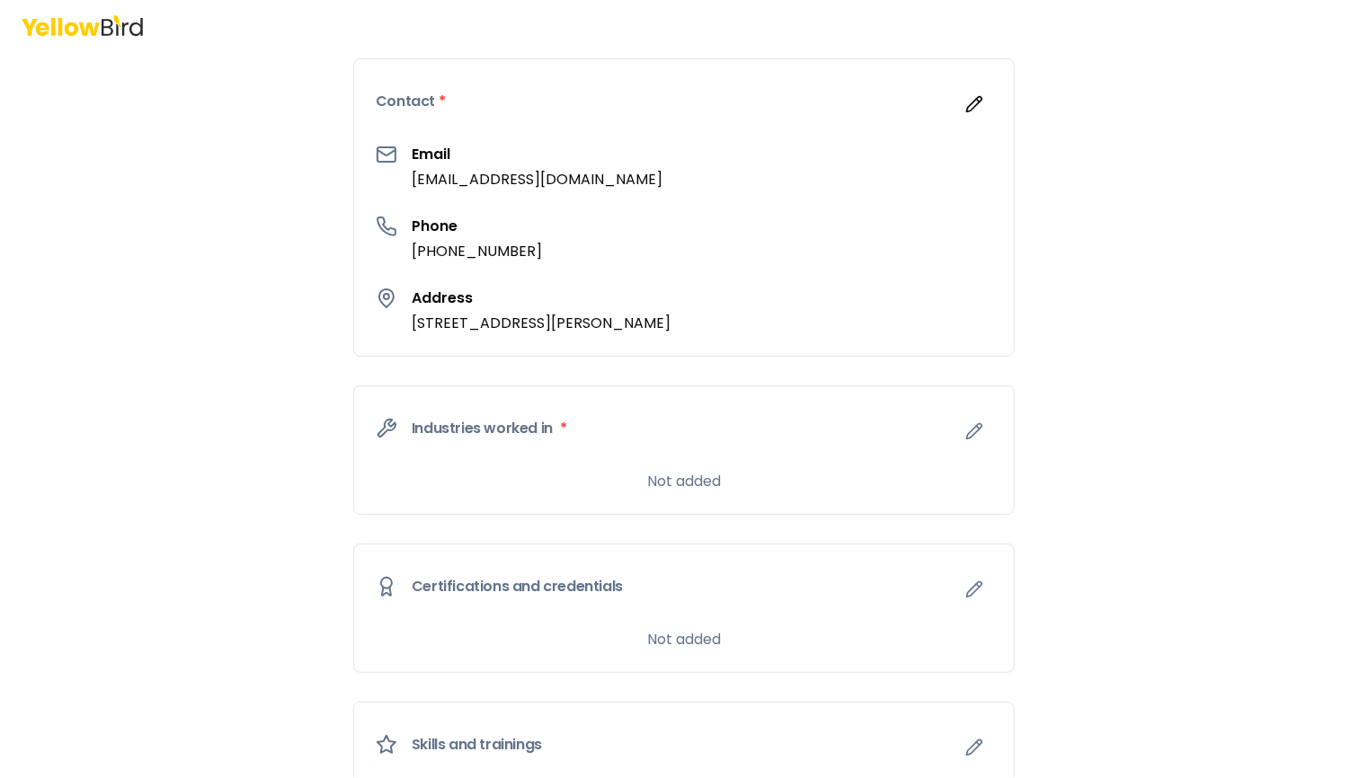
scroll to position [467, 0]
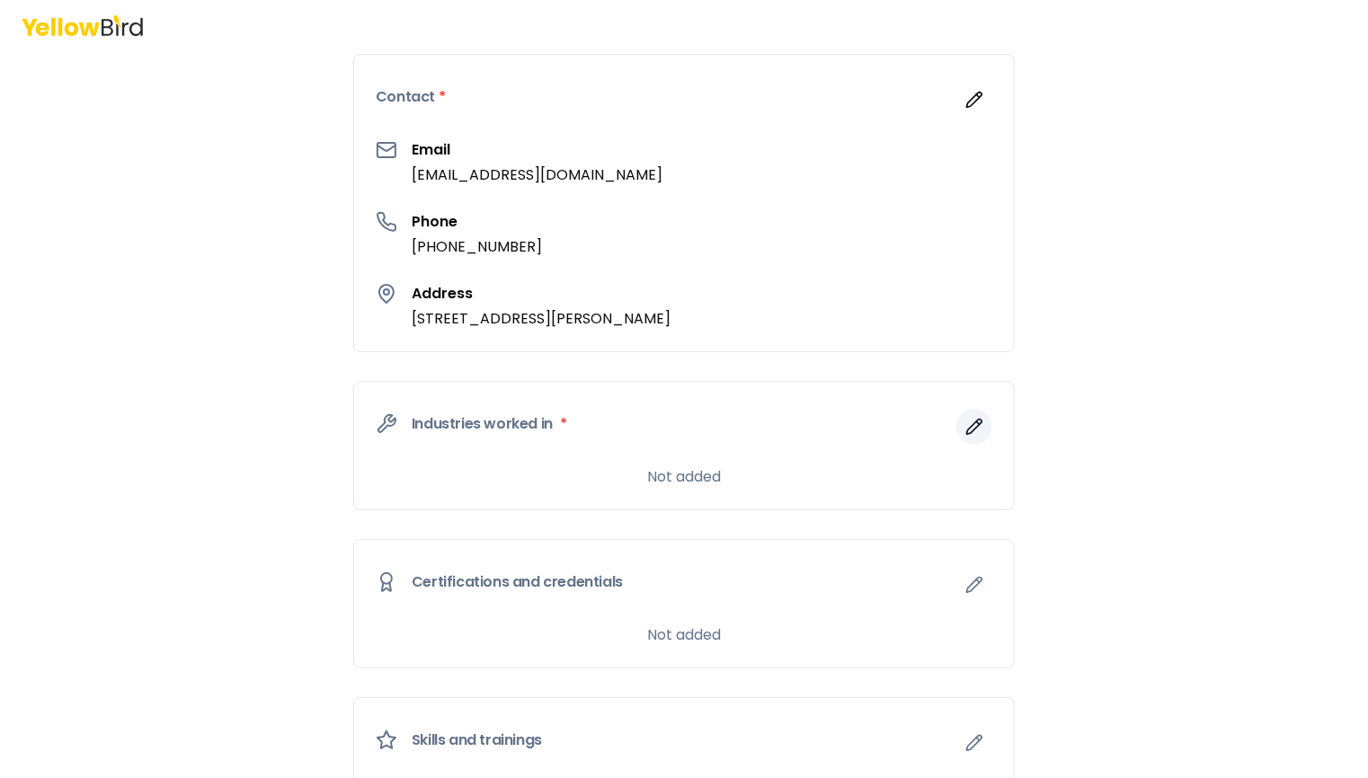
click at [965, 421] on icon "button" at bounding box center [974, 427] width 18 height 18
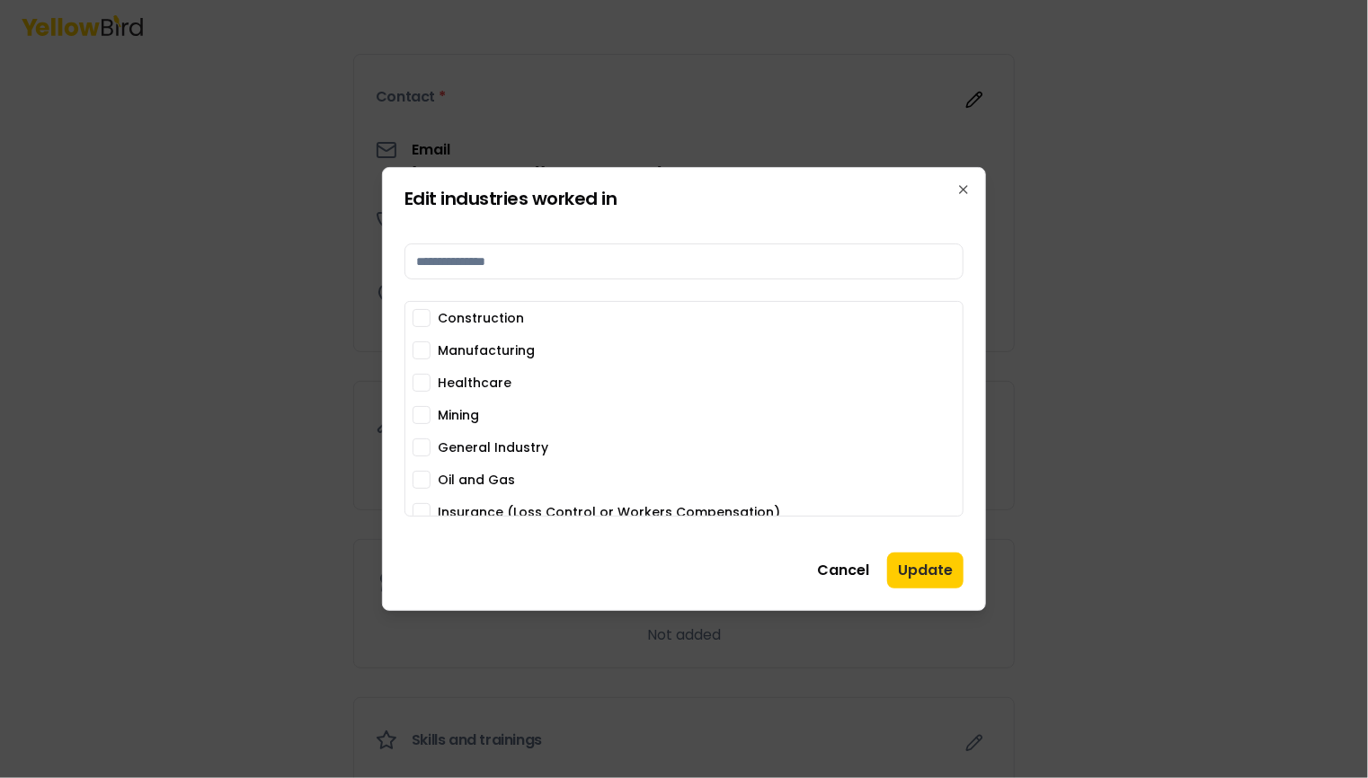
click at [483, 324] on label "Construction" at bounding box center [481, 318] width 86 height 13
click at [430, 324] on button "Construction" at bounding box center [421, 318] width 18 height 18
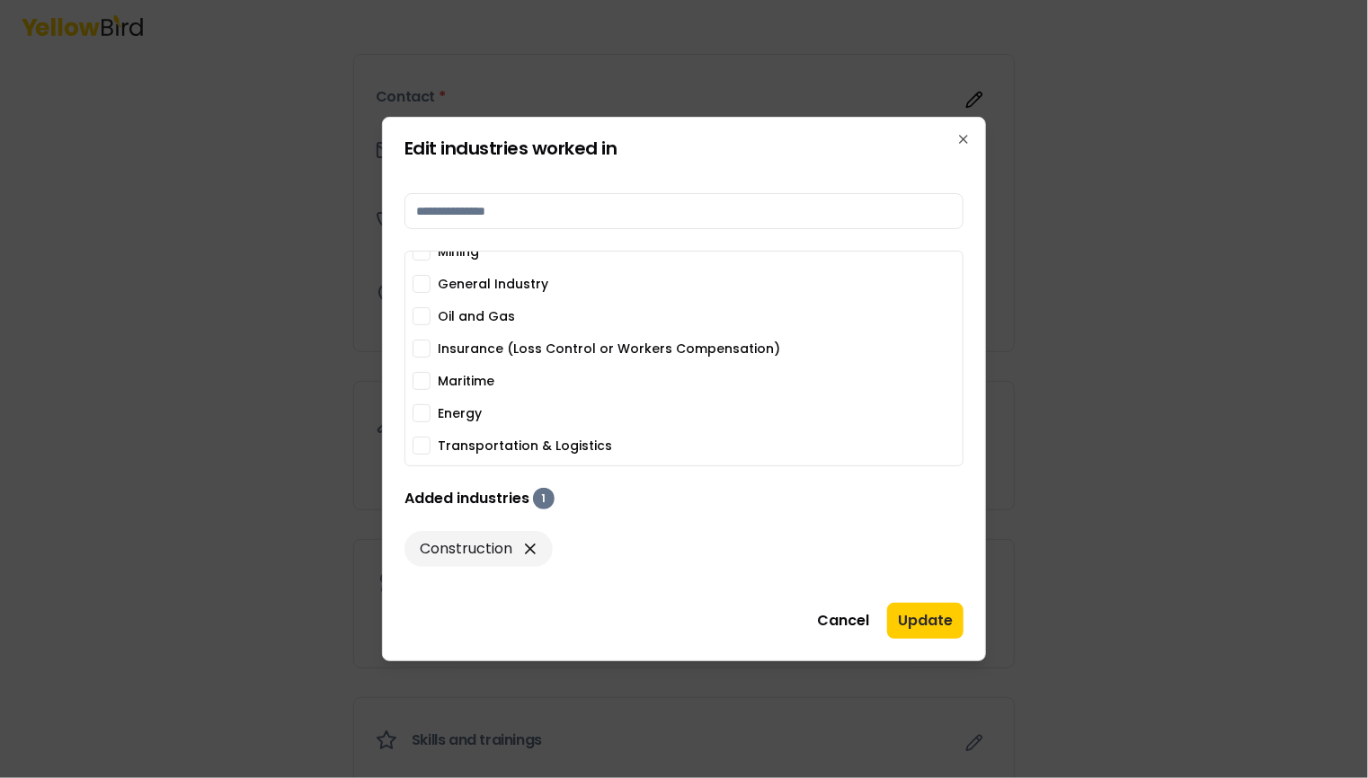
scroll to position [141, 0]
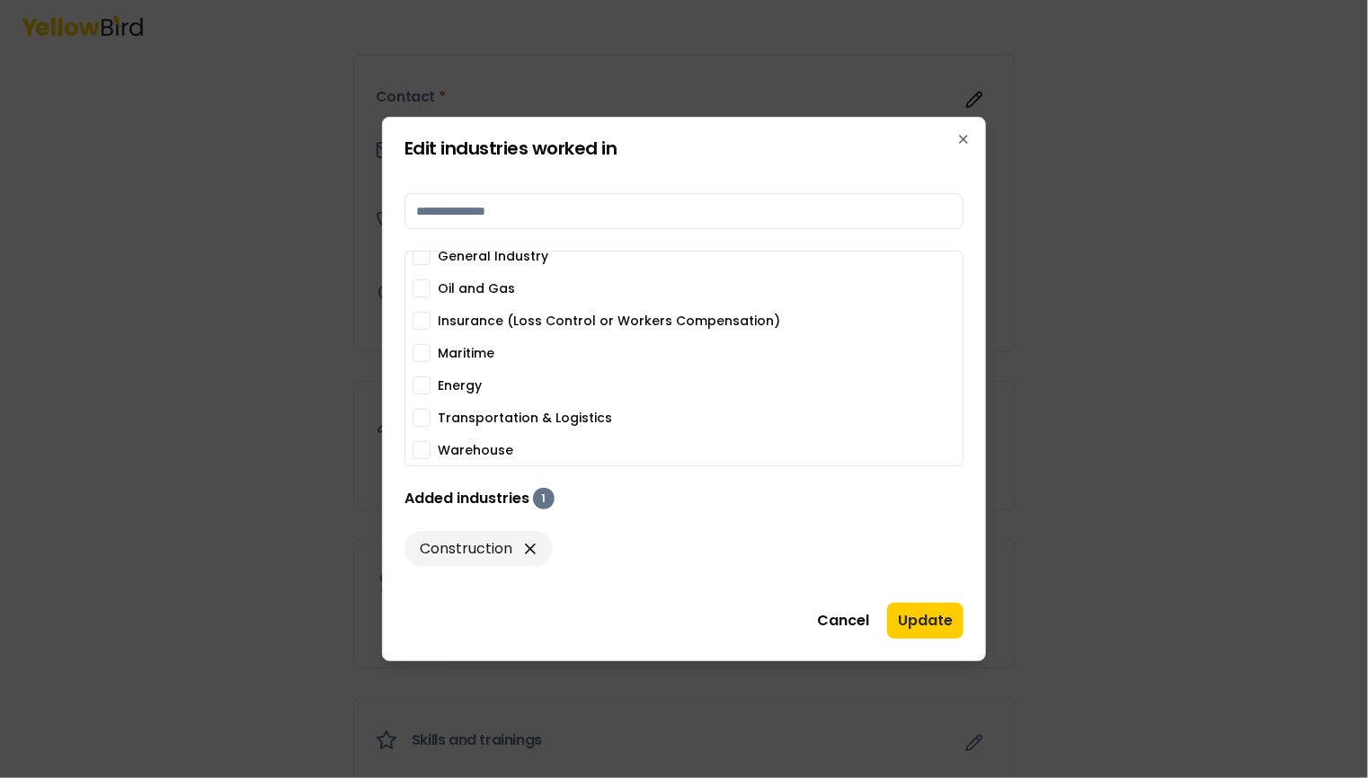
click at [470, 380] on label "Energy" at bounding box center [460, 385] width 44 height 13
click at [430, 380] on button "Energy" at bounding box center [421, 385] width 18 height 18
click at [929, 616] on button "Update" at bounding box center [925, 621] width 76 height 36
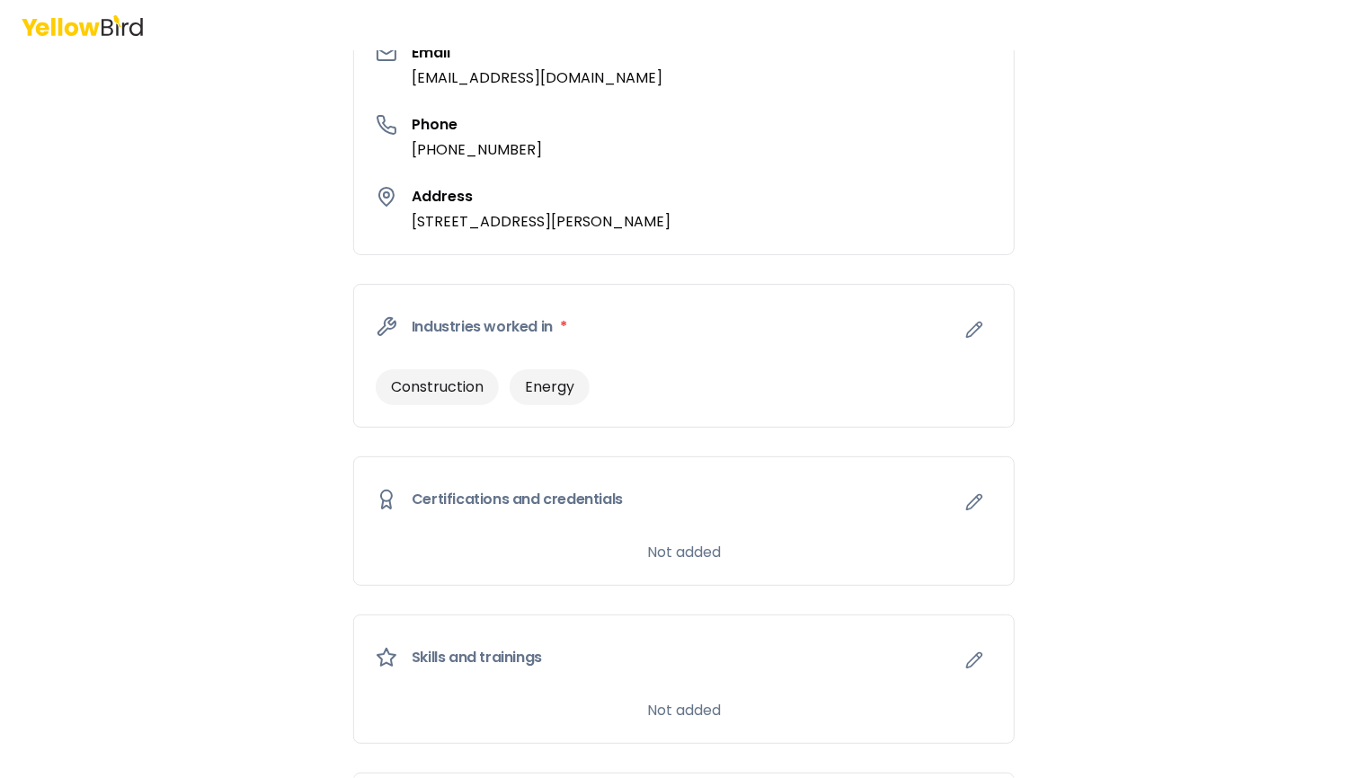
scroll to position [571, 0]
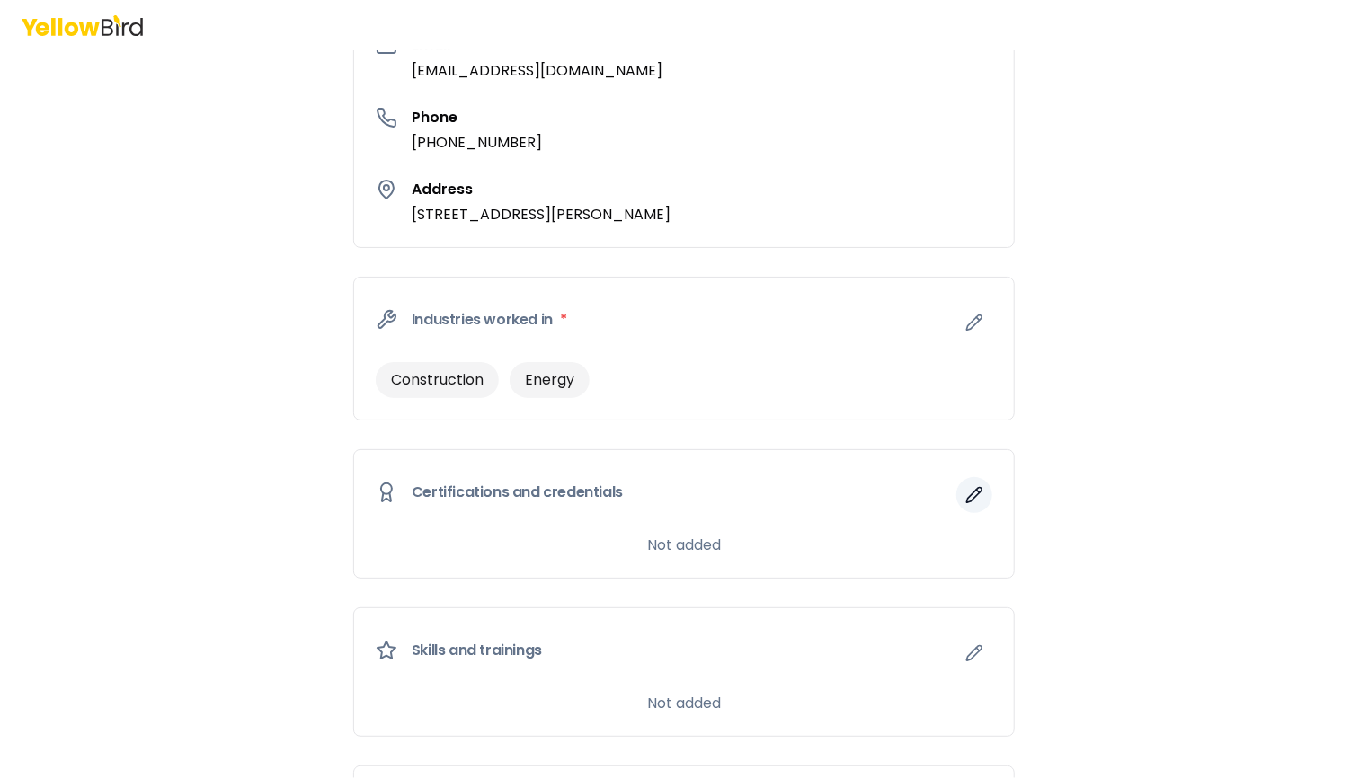
click at [965, 486] on icon "button" at bounding box center [974, 495] width 18 height 18
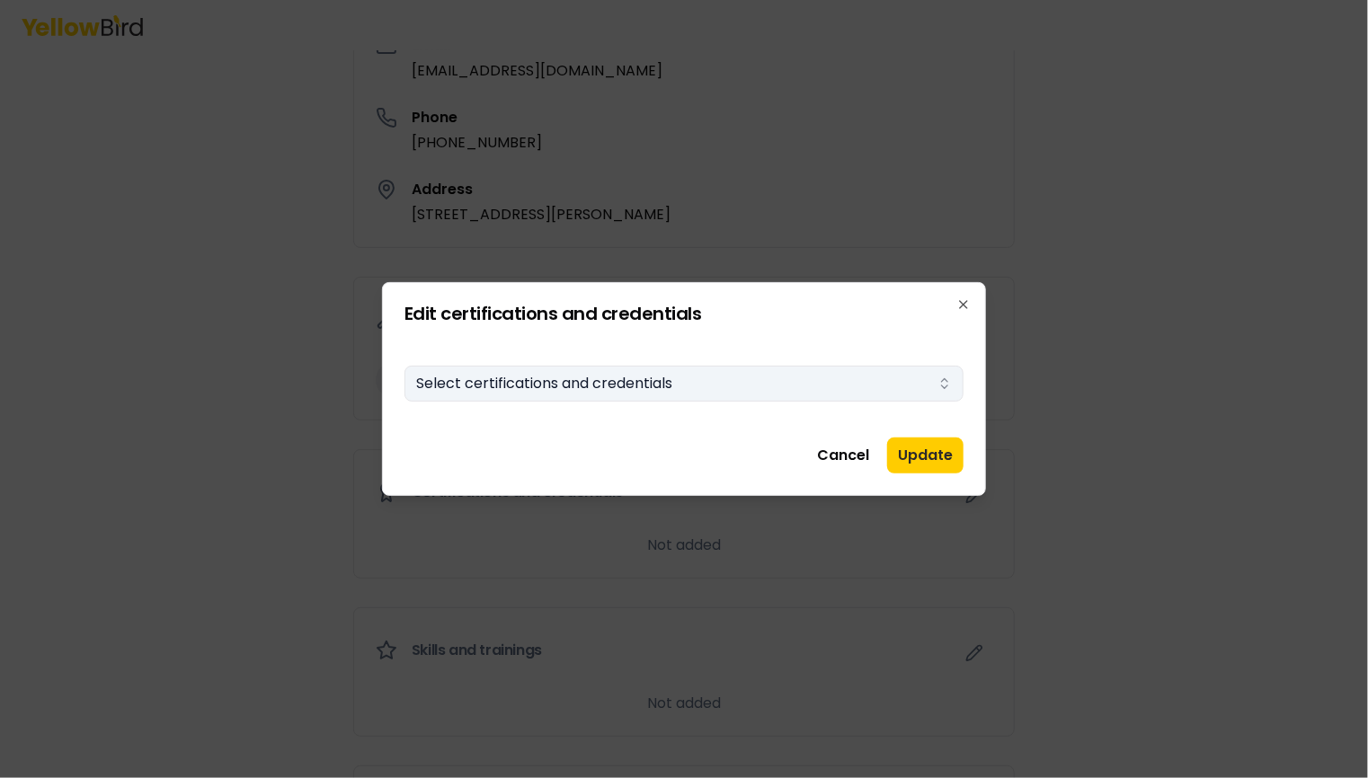
click at [881, 389] on button "Select certifications and credentials" at bounding box center [683, 384] width 559 height 36
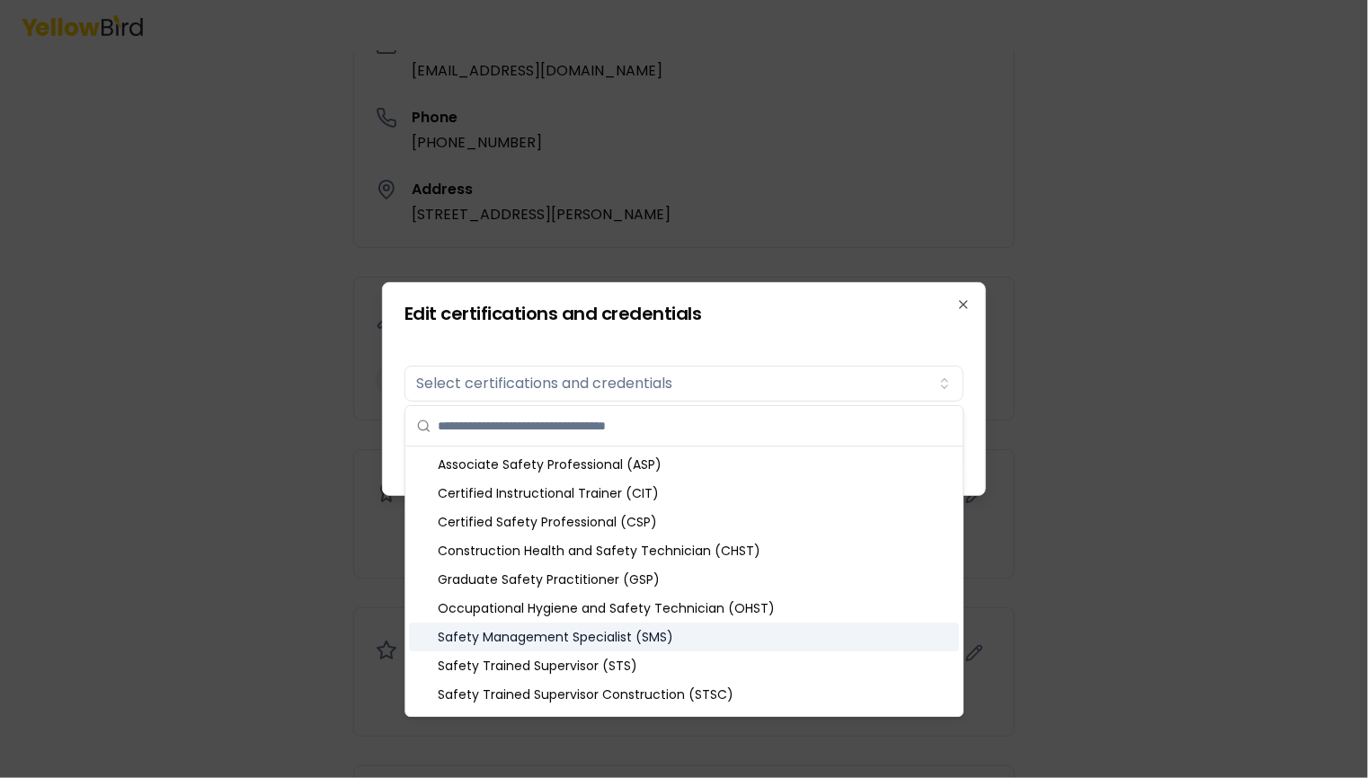
click at [730, 635] on div "Safety Management Specialist (SMS)" at bounding box center [684, 637] width 550 height 29
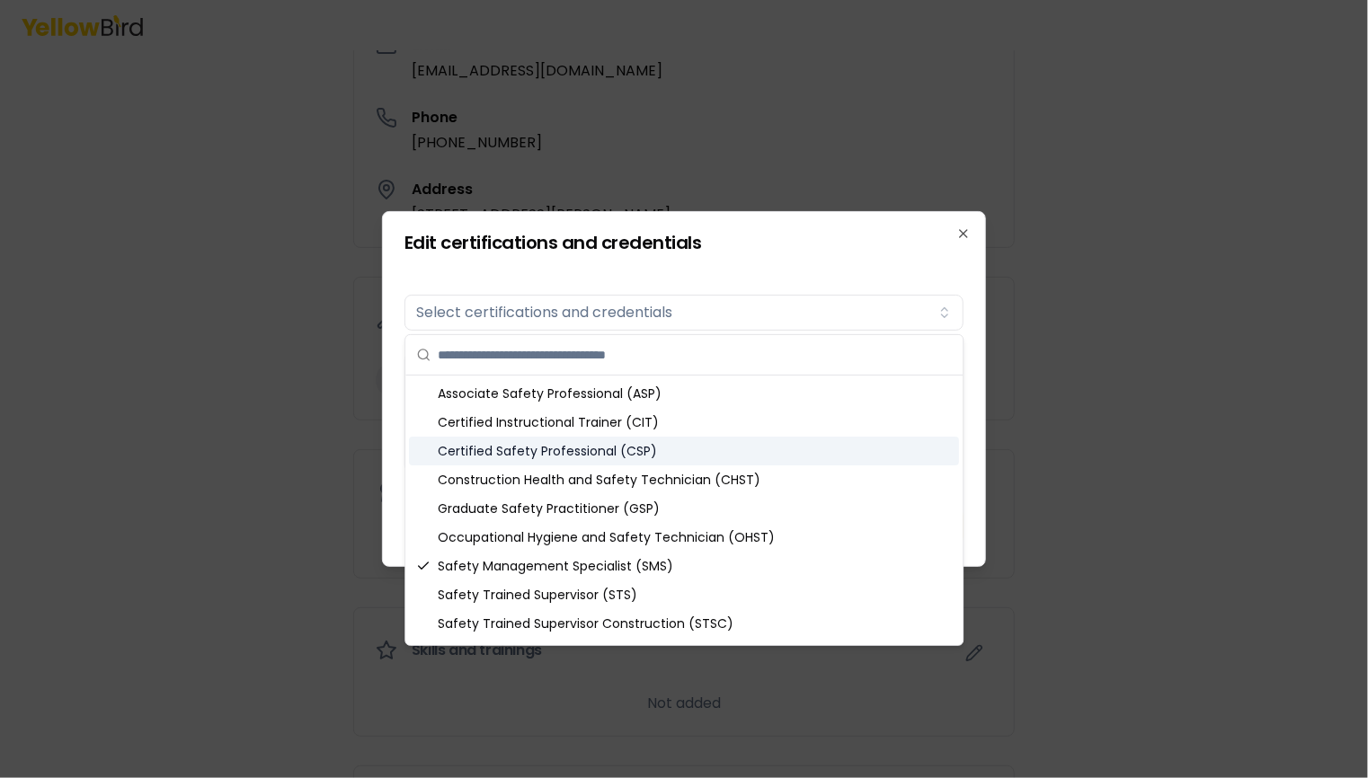
click at [547, 450] on div "Certified Safety Professional (CSP)" at bounding box center [684, 451] width 550 height 29
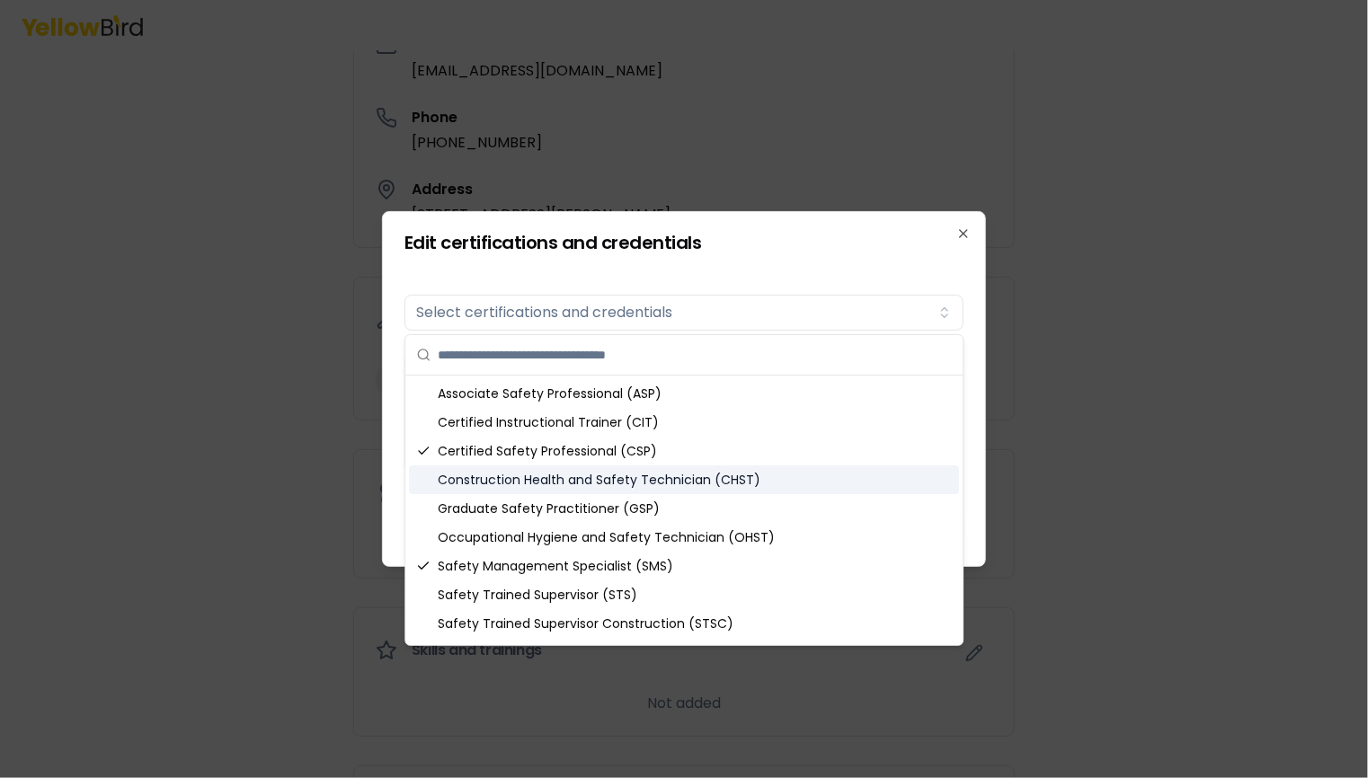
click at [557, 483] on div "Construction Health and Safety Technician (CHST)" at bounding box center [684, 479] width 550 height 29
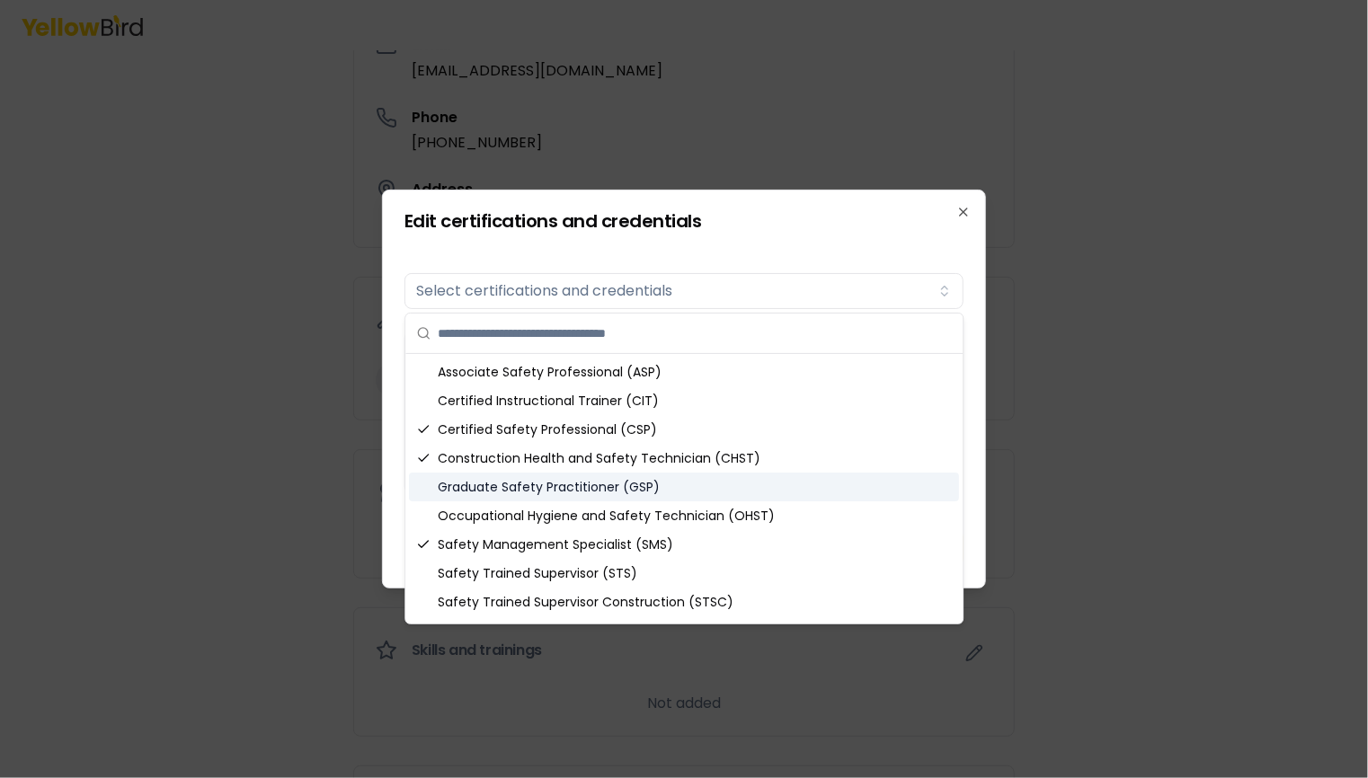
click at [527, 488] on div "Graduate Safety Practitioner (GSP)" at bounding box center [684, 487] width 550 height 29
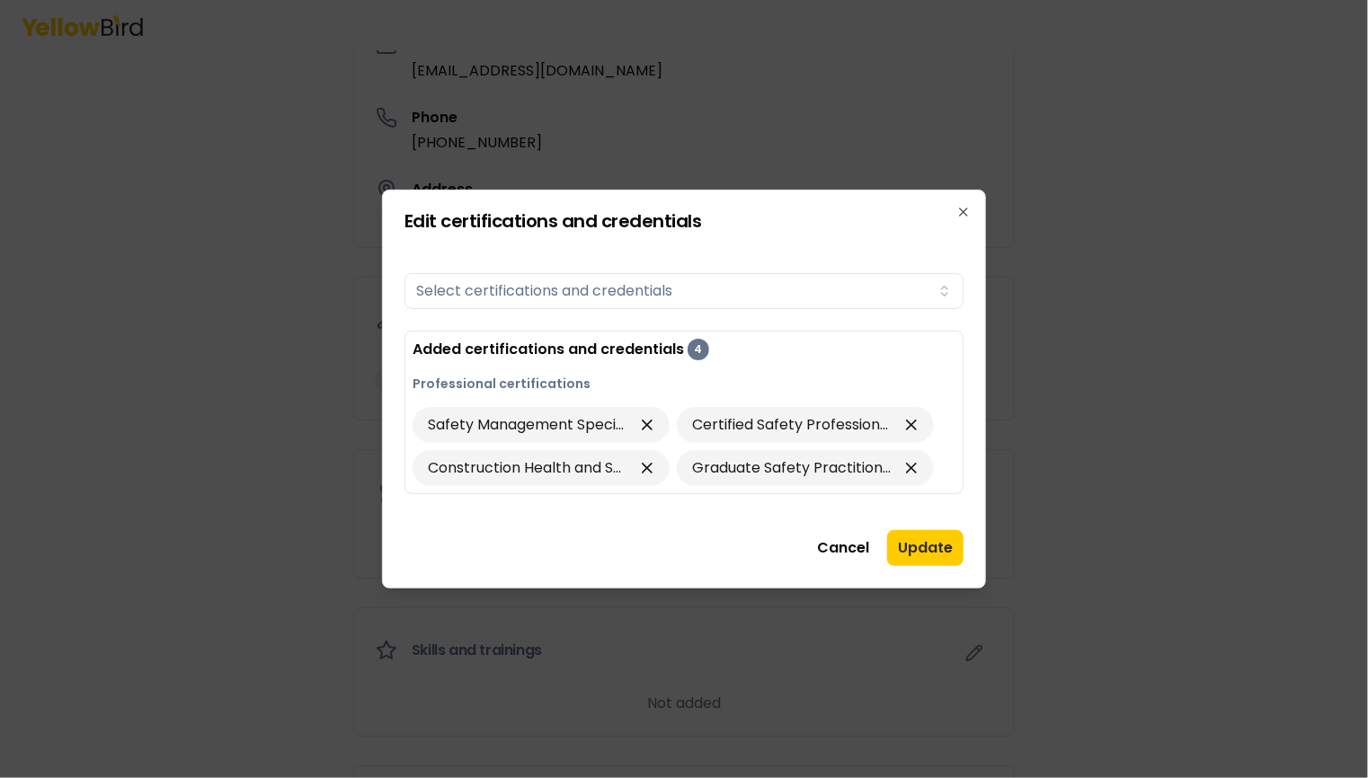
click at [1071, 375] on div at bounding box center [684, 389] width 1368 height 778
click at [903, 551] on button "Update" at bounding box center [925, 548] width 76 height 36
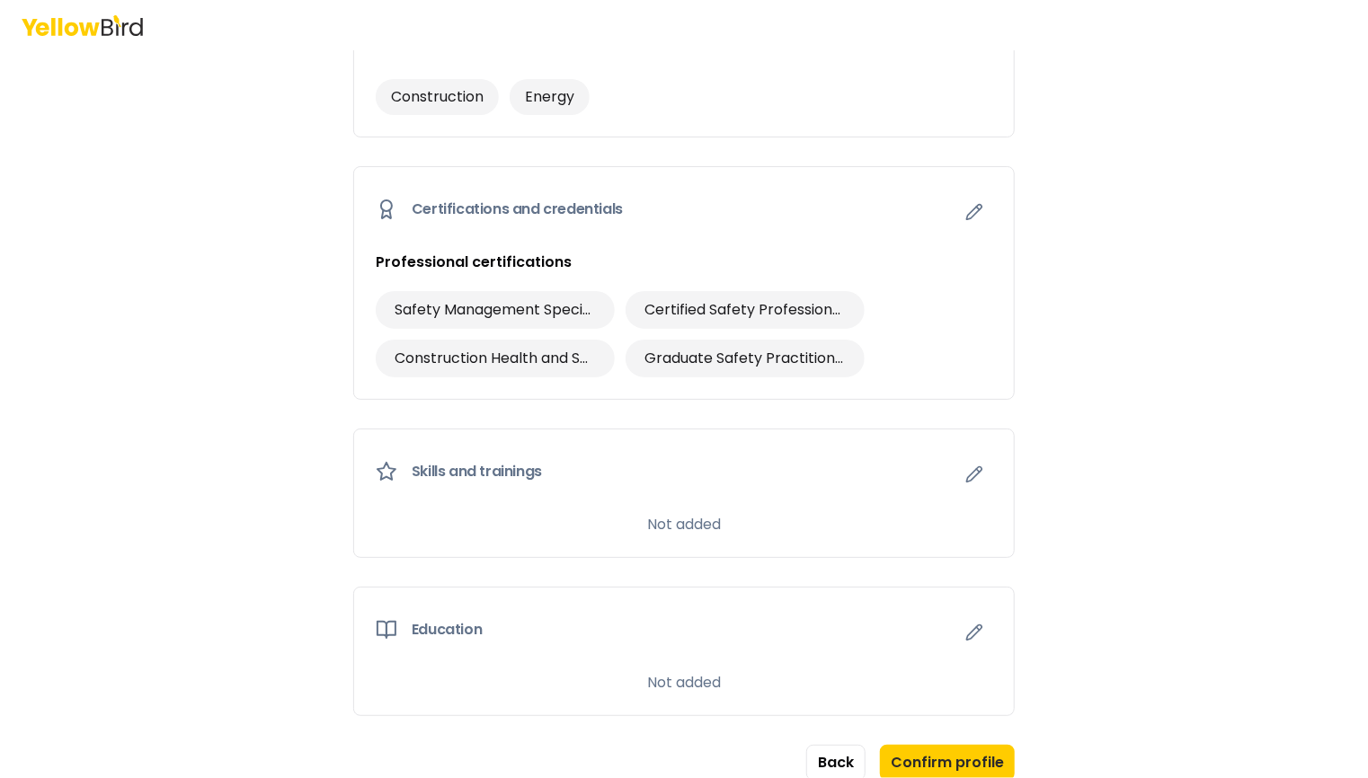
scroll to position [879, 0]
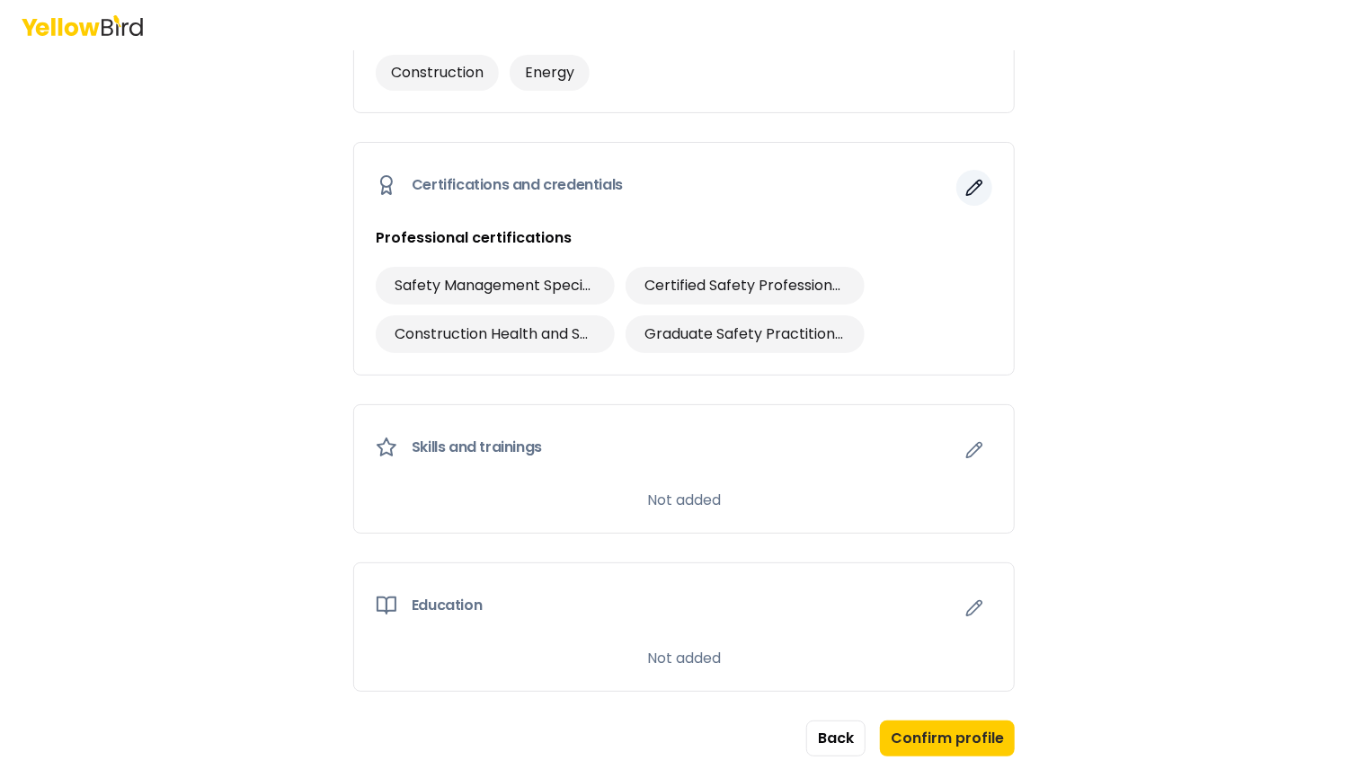
click at [956, 181] on button "button" at bounding box center [974, 188] width 36 height 36
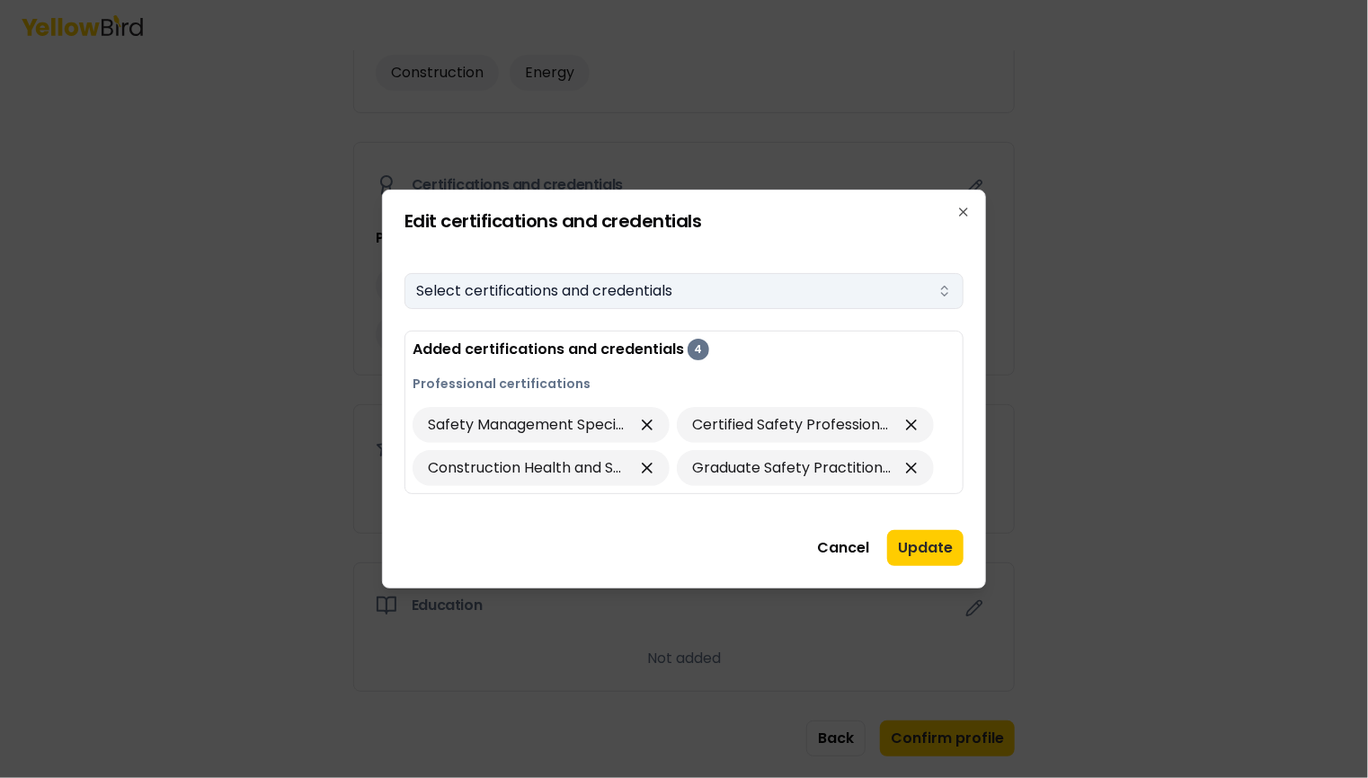
click at [916, 288] on button "Select certifications and credentials" at bounding box center [683, 291] width 559 height 36
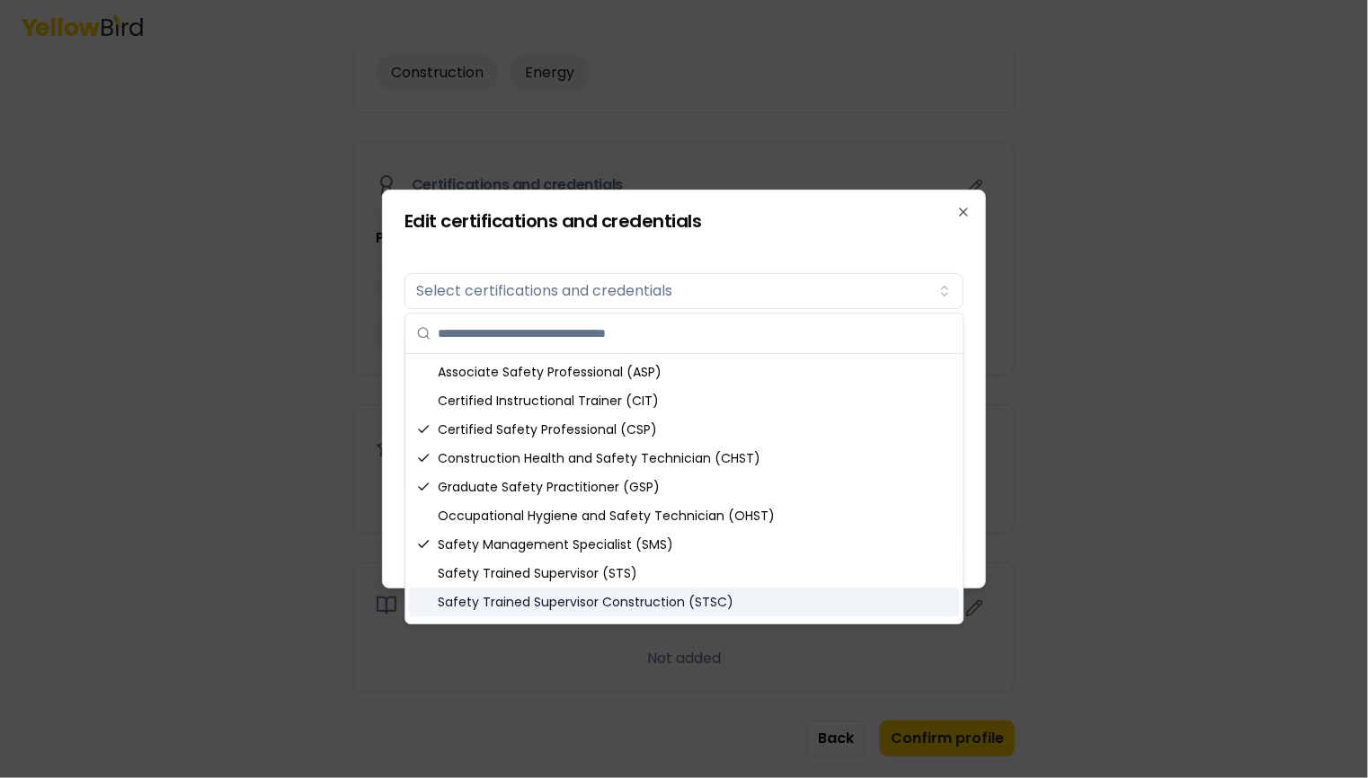
click at [536, 603] on div "Safety Trained Supervisor Construction (STSC)" at bounding box center [684, 602] width 550 height 29
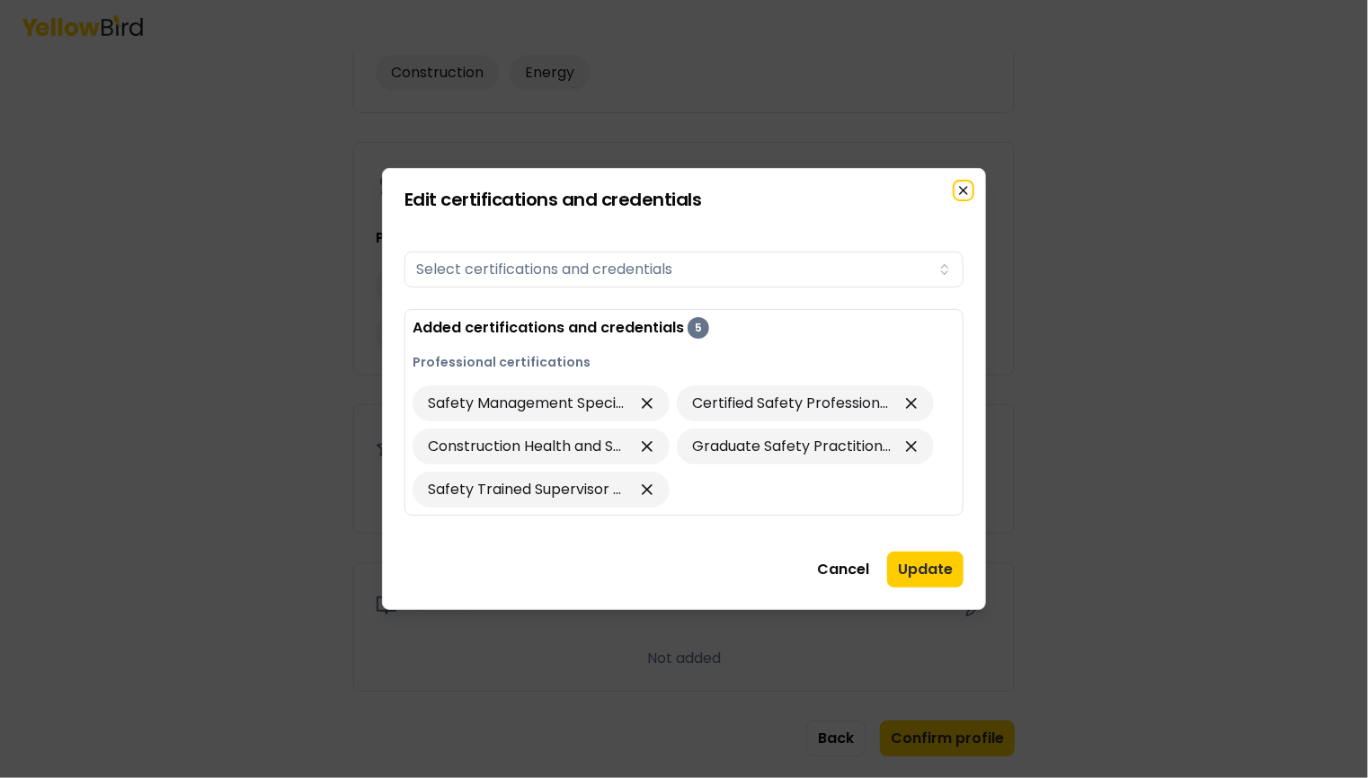
click at [961, 188] on icon "button" at bounding box center [963, 190] width 7 height 7
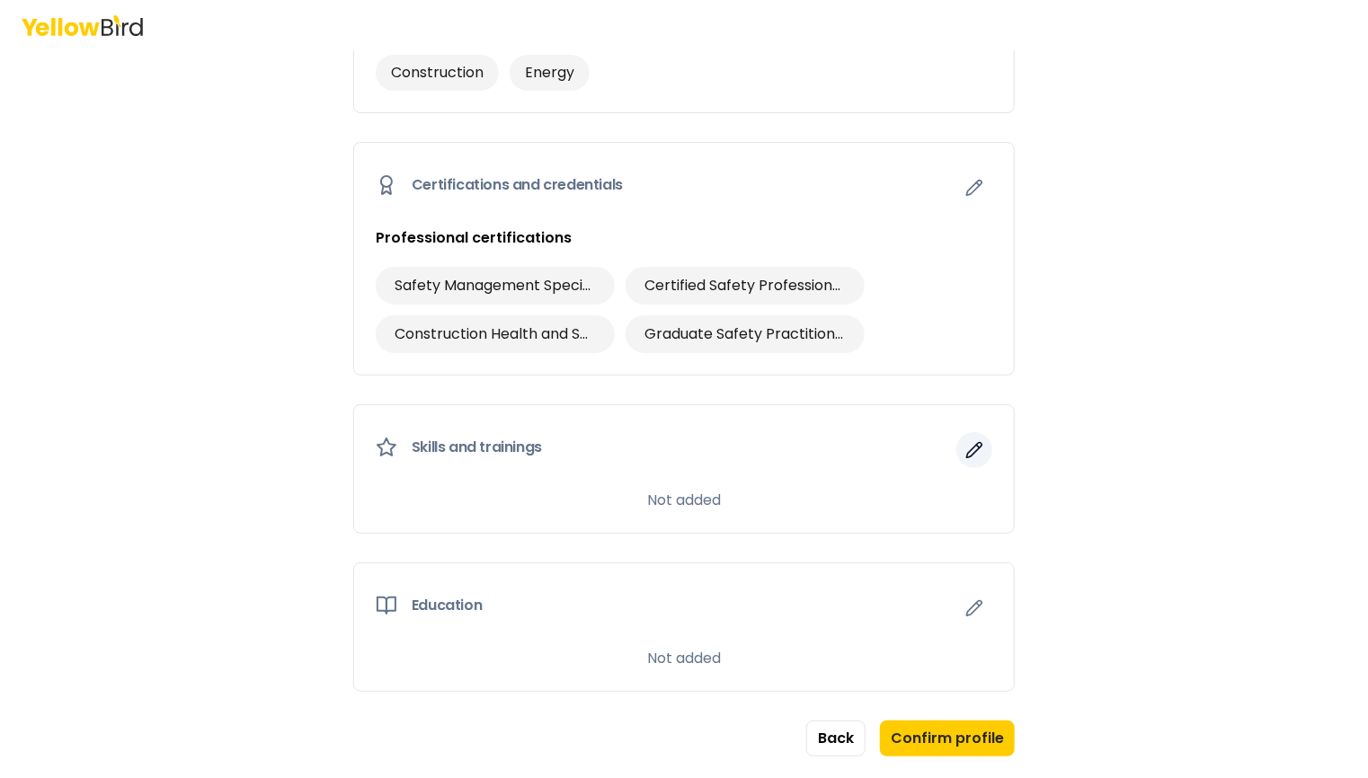
click at [970, 445] on icon "button" at bounding box center [974, 450] width 18 height 18
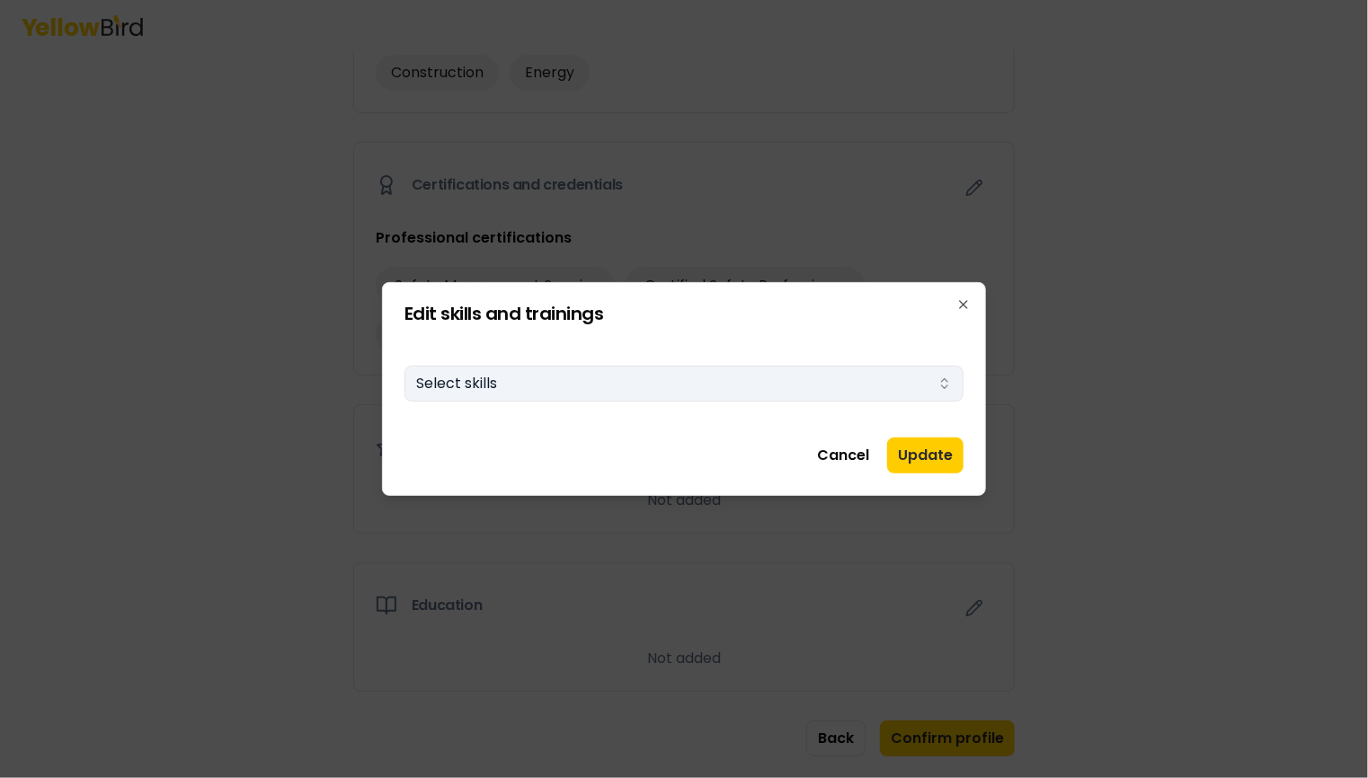
click at [864, 379] on button "Select skills" at bounding box center [683, 384] width 559 height 36
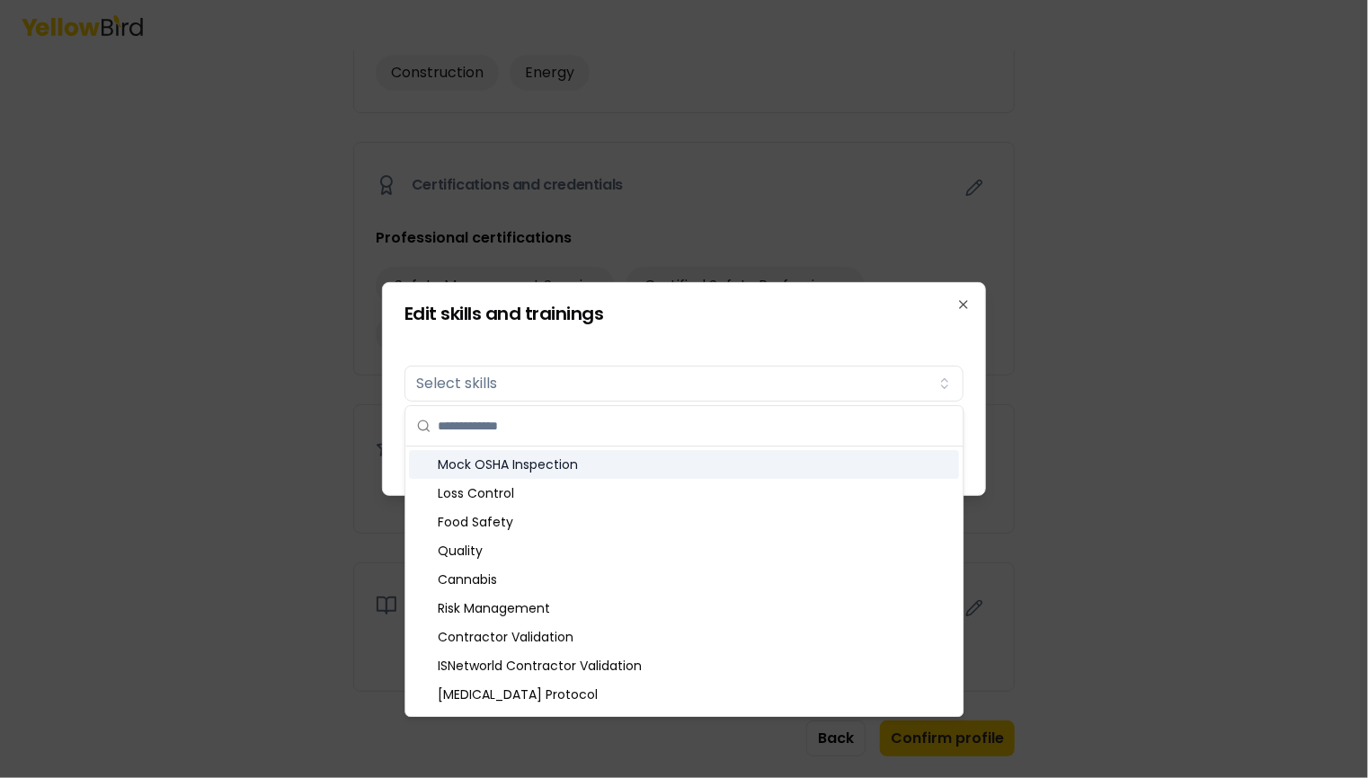
click at [537, 454] on div "Mock OSHA Inspection" at bounding box center [684, 464] width 550 height 29
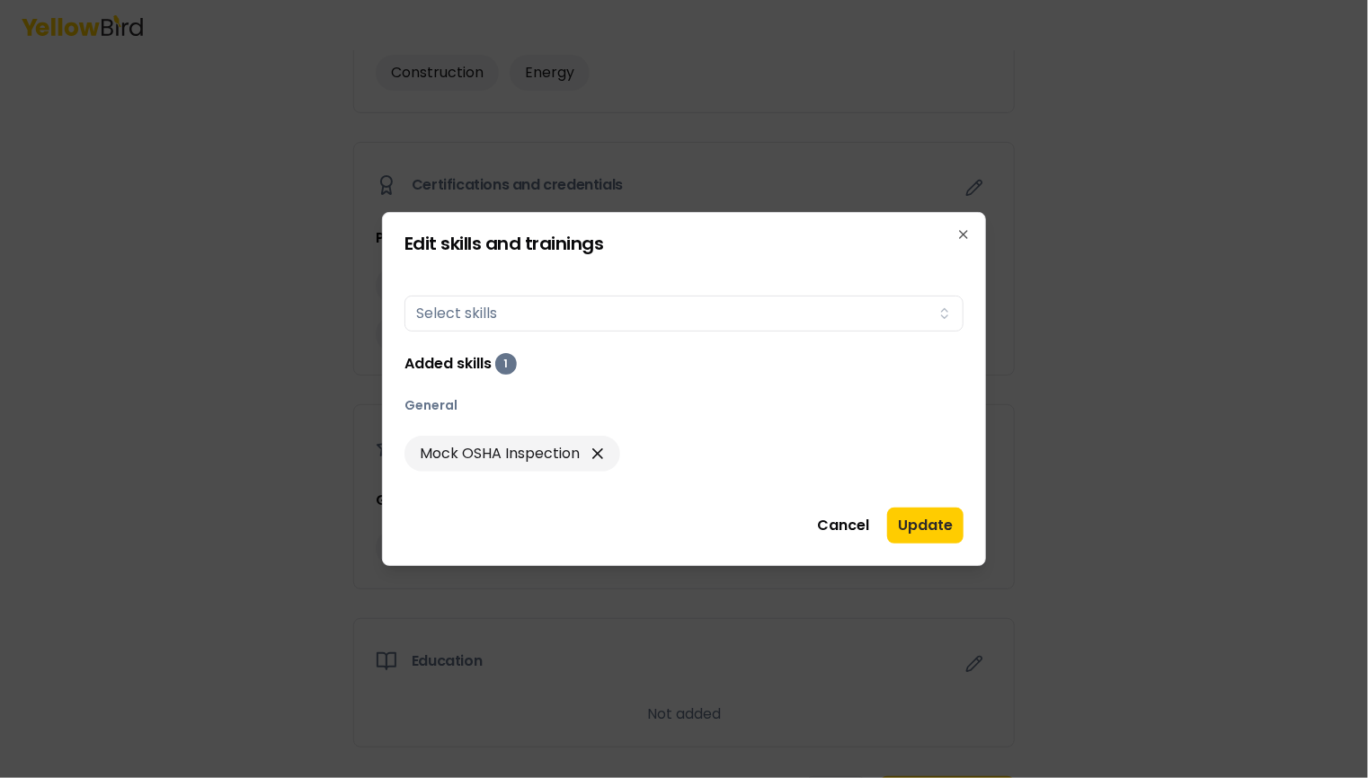
click at [1139, 416] on div at bounding box center [684, 389] width 1368 height 778
click at [906, 521] on button "Update" at bounding box center [925, 526] width 76 height 36
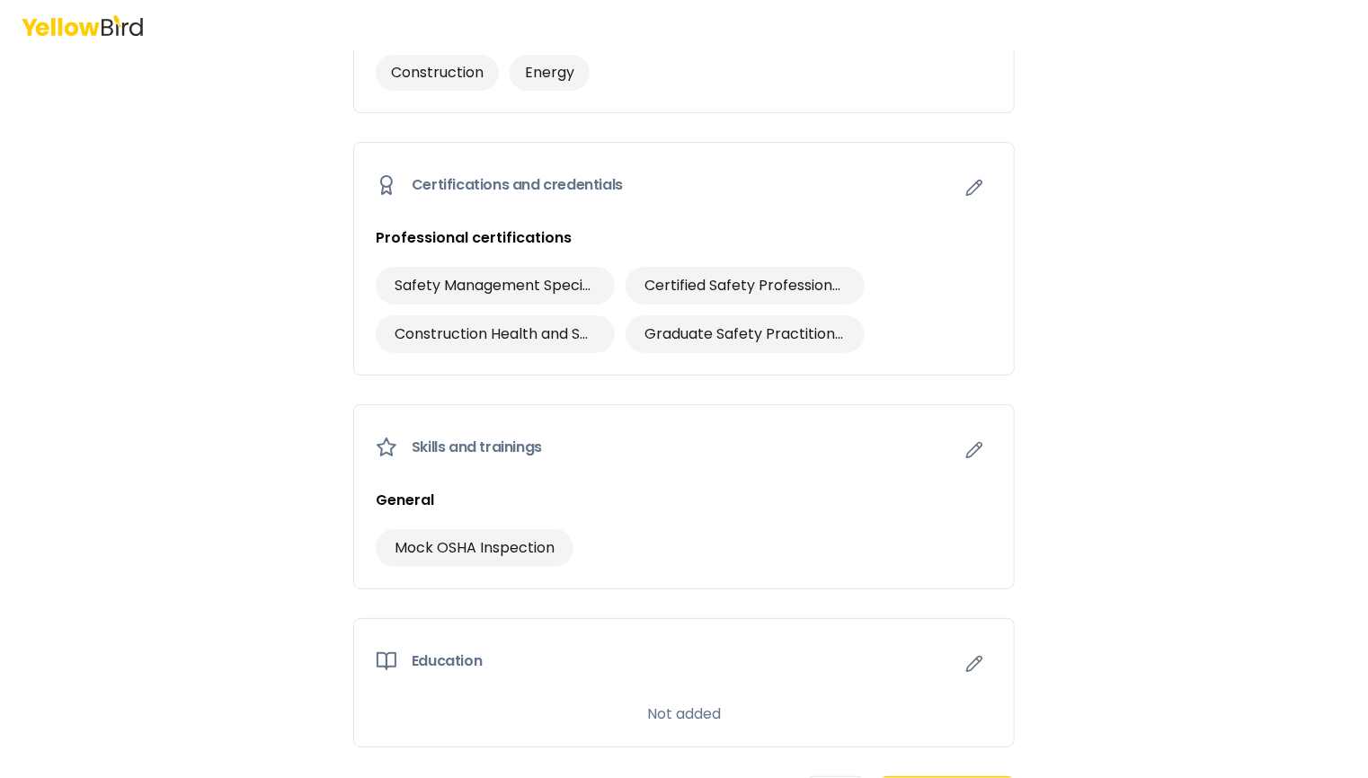
scroll to position [956, 0]
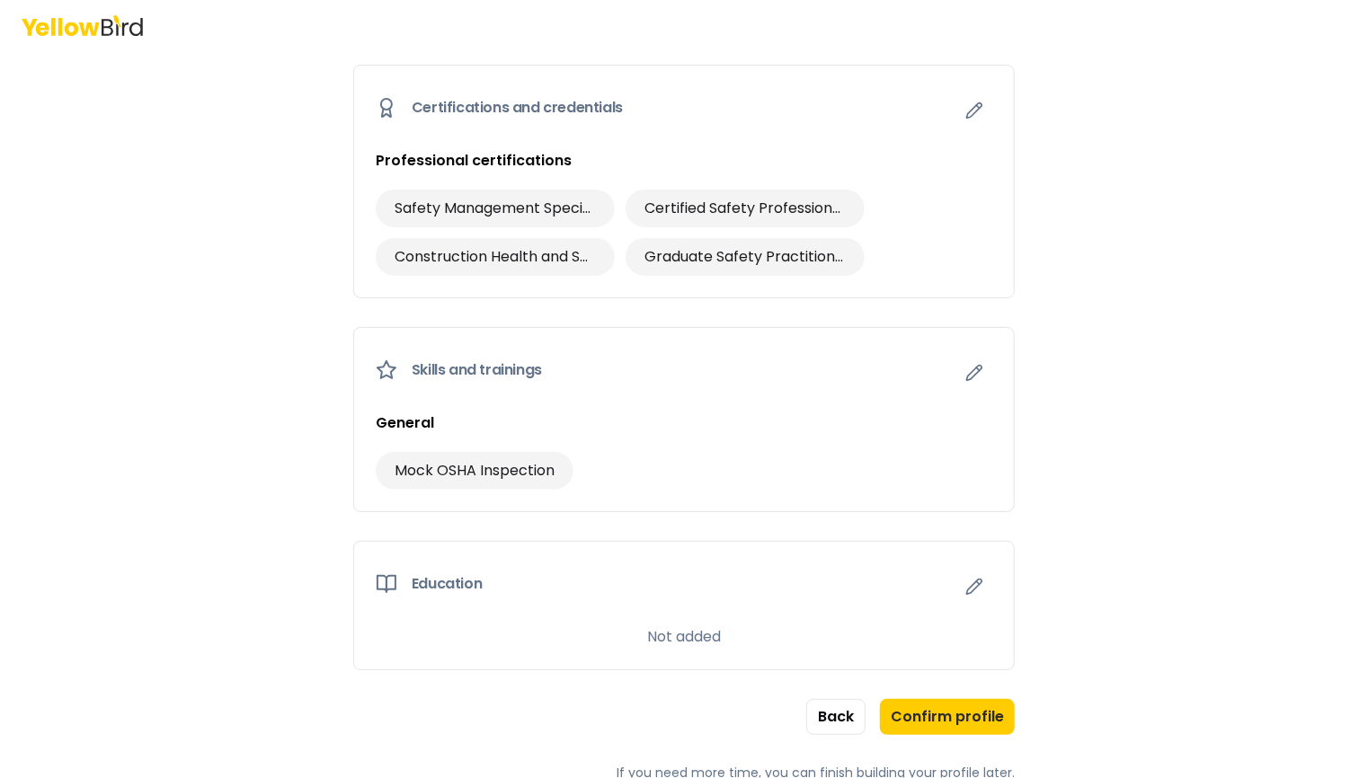
click at [1218, 388] on div "3 of 3 Build your profile Insert some information on why this information is he…" at bounding box center [684, 389] width 1368 height 778
